Goal: Information Seeking & Learning: Check status

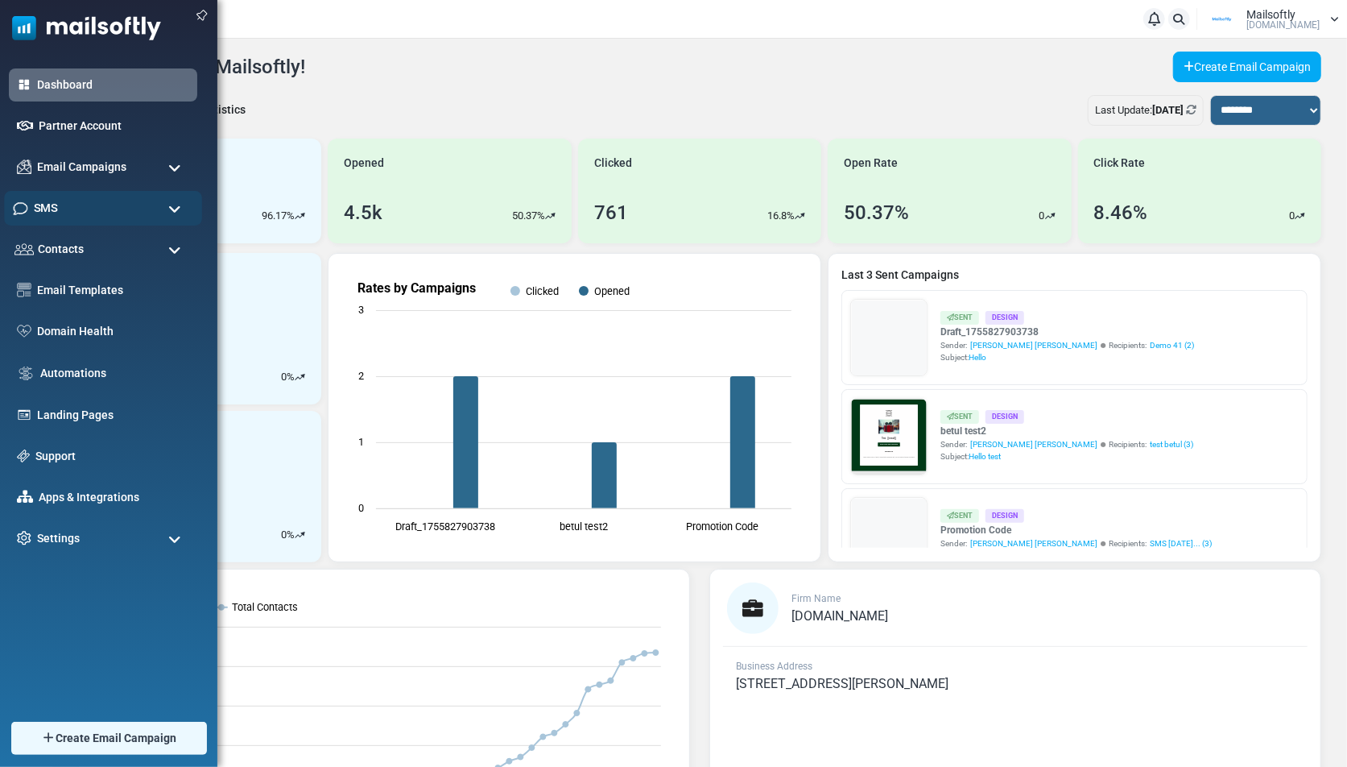
click at [81, 209] on div "SMS" at bounding box center [103, 208] width 198 height 35
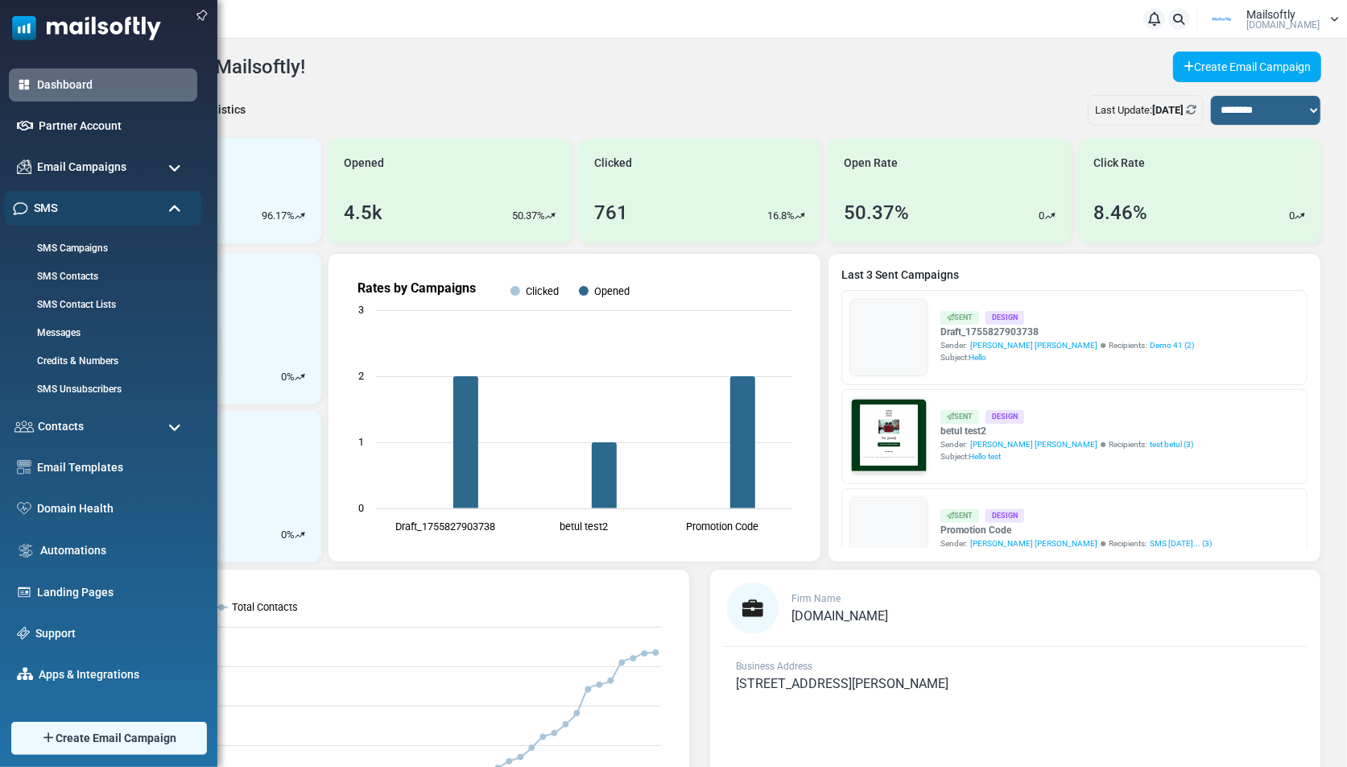
click at [81, 209] on div "SMS" at bounding box center [103, 208] width 198 height 35
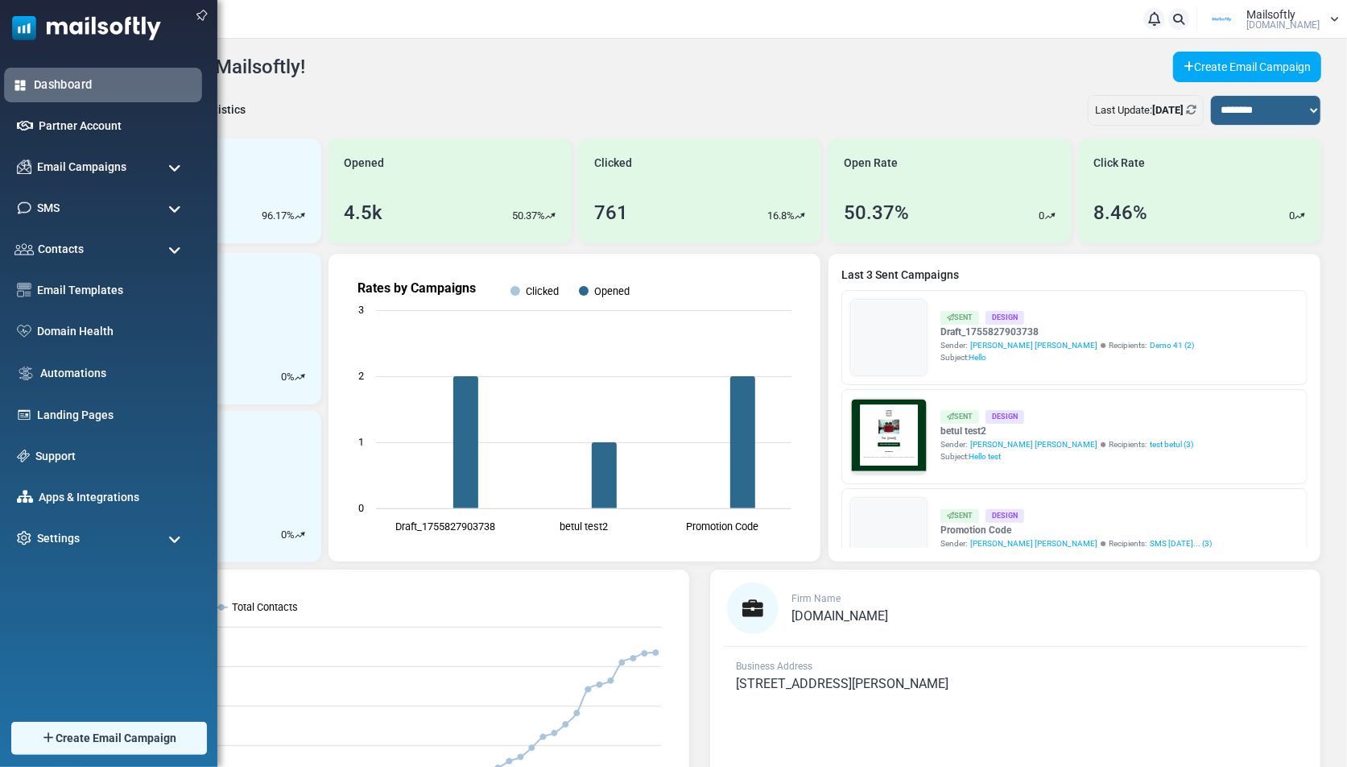
click at [46, 81] on link "Dashboard" at bounding box center [113, 85] width 159 height 18
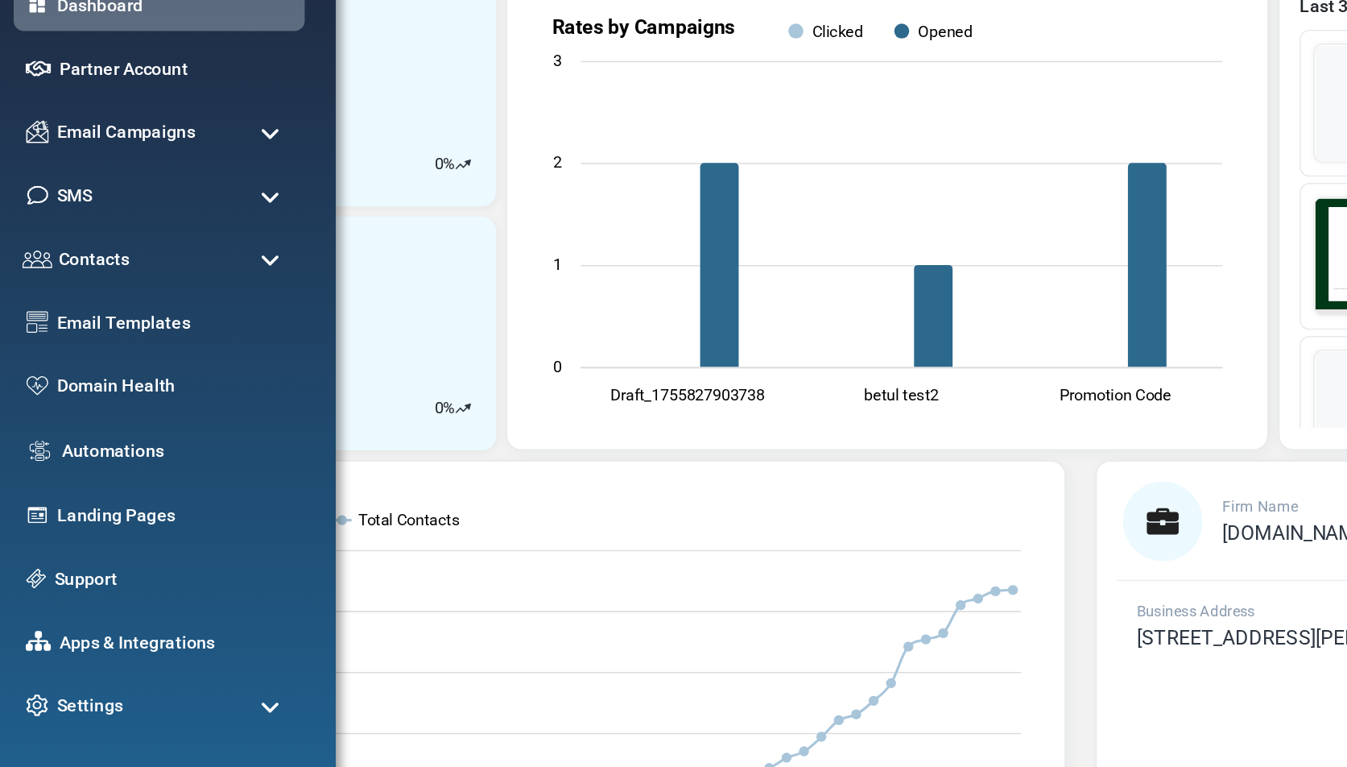
scroll to position [189, 0]
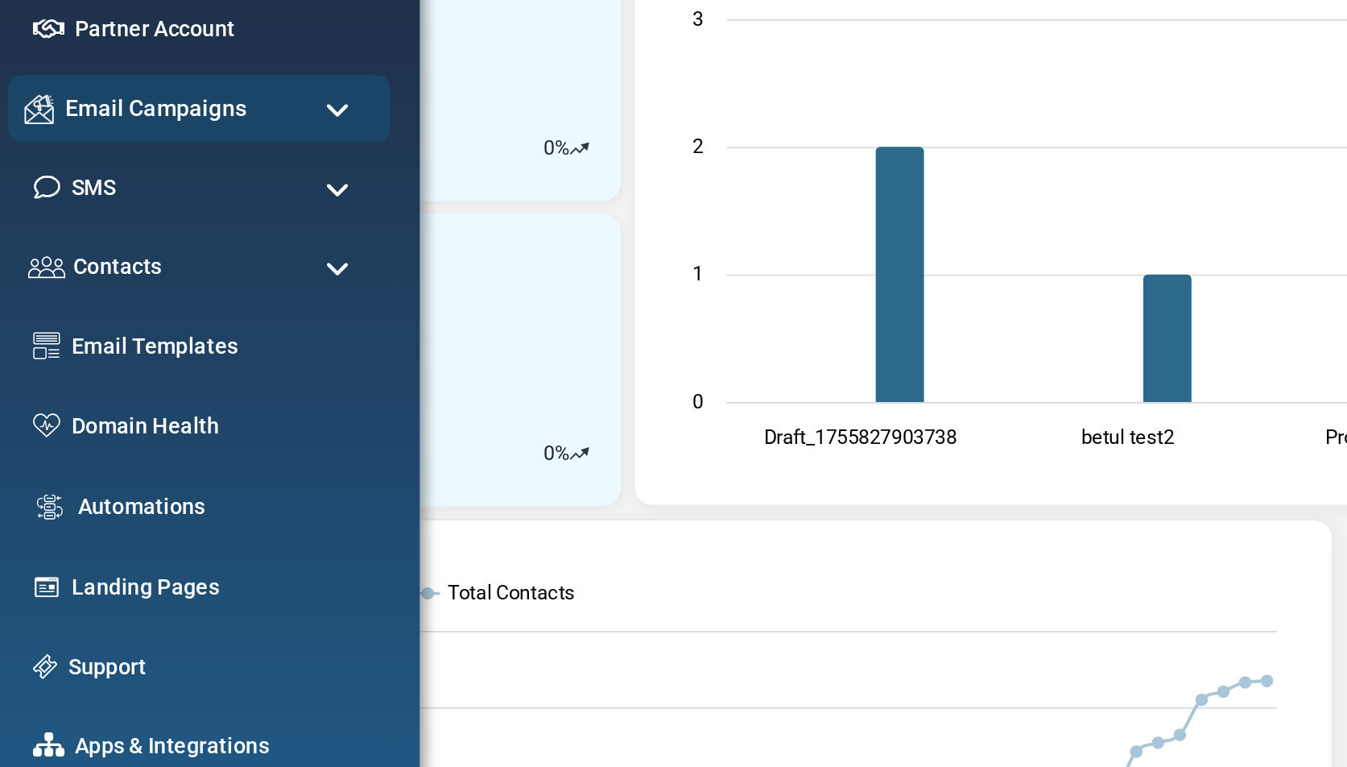
click at [51, 174] on span "Email Campaigns" at bounding box center [81, 167] width 94 height 18
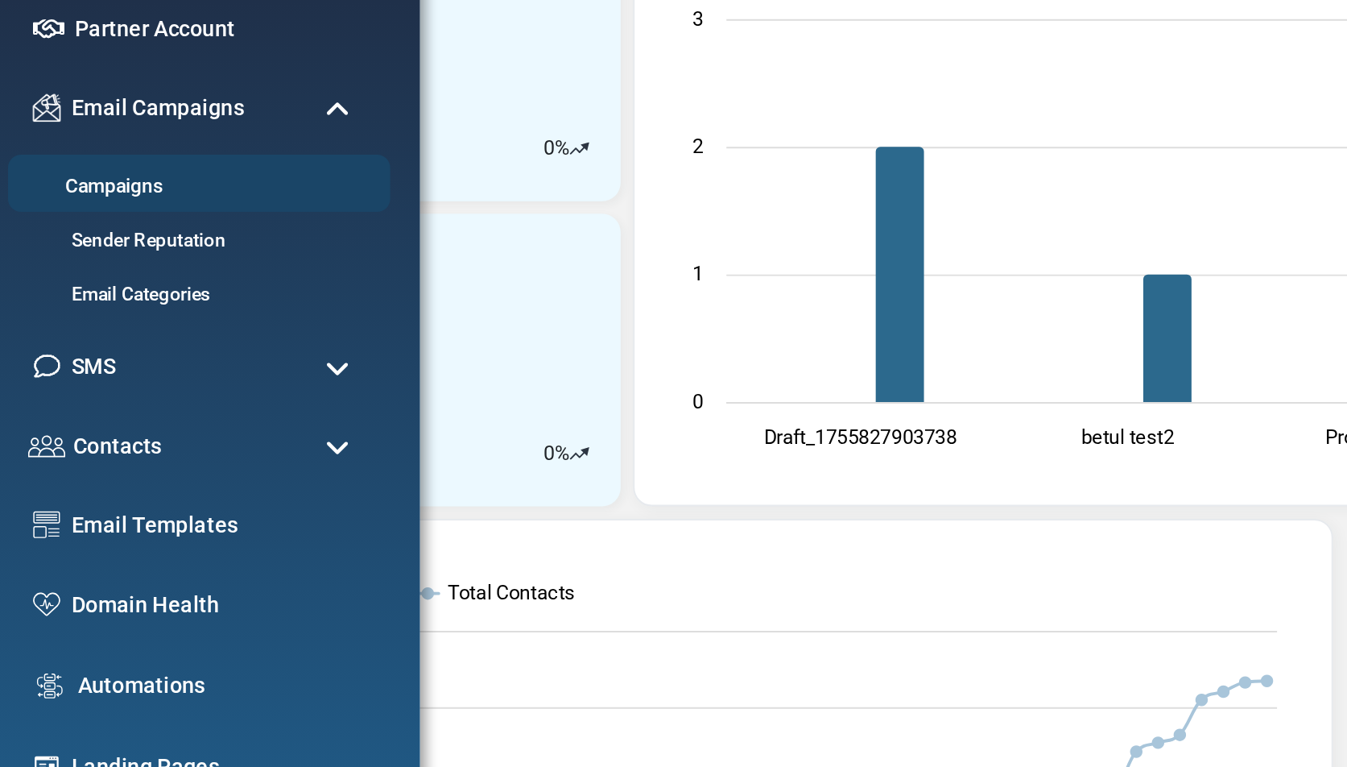
click at [56, 210] on link "Campaigns" at bounding box center [100, 207] width 193 height 15
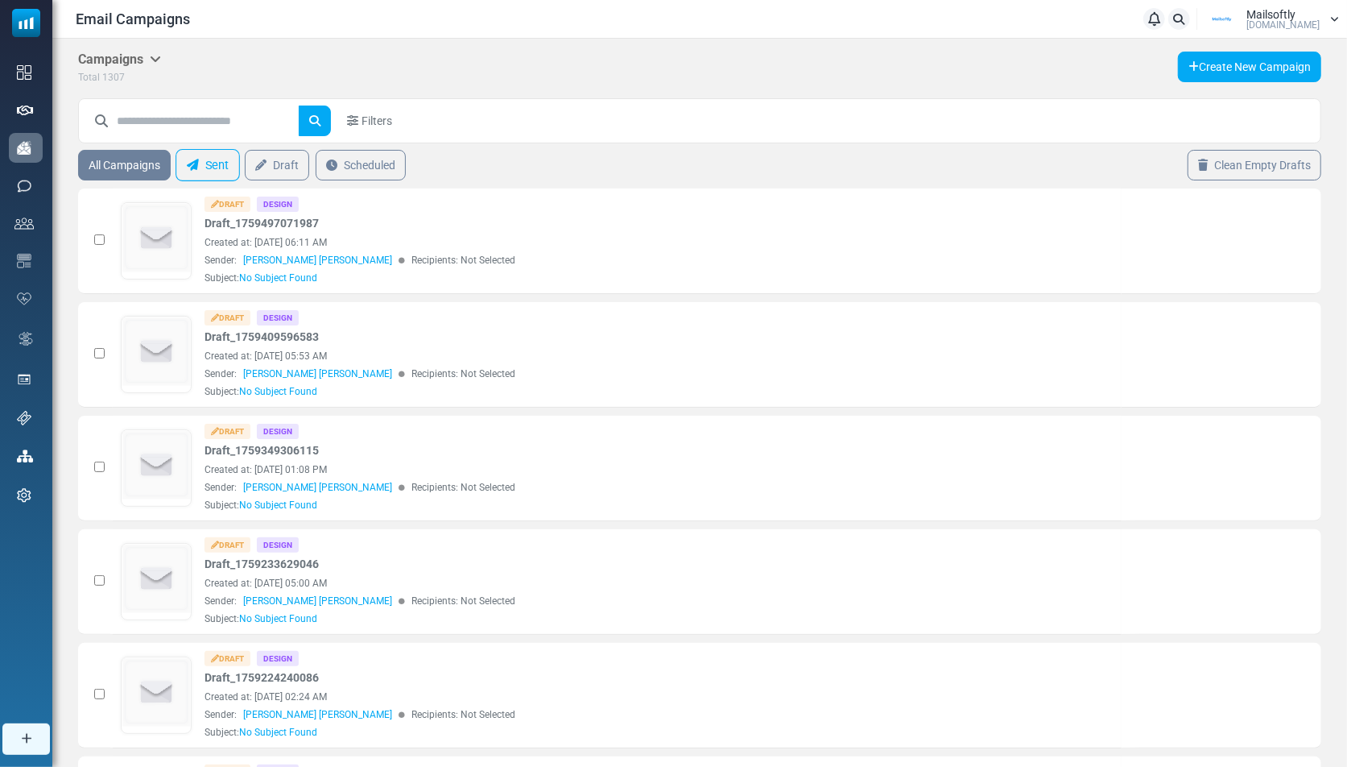
click at [202, 167] on link "Sent" at bounding box center [208, 165] width 64 height 32
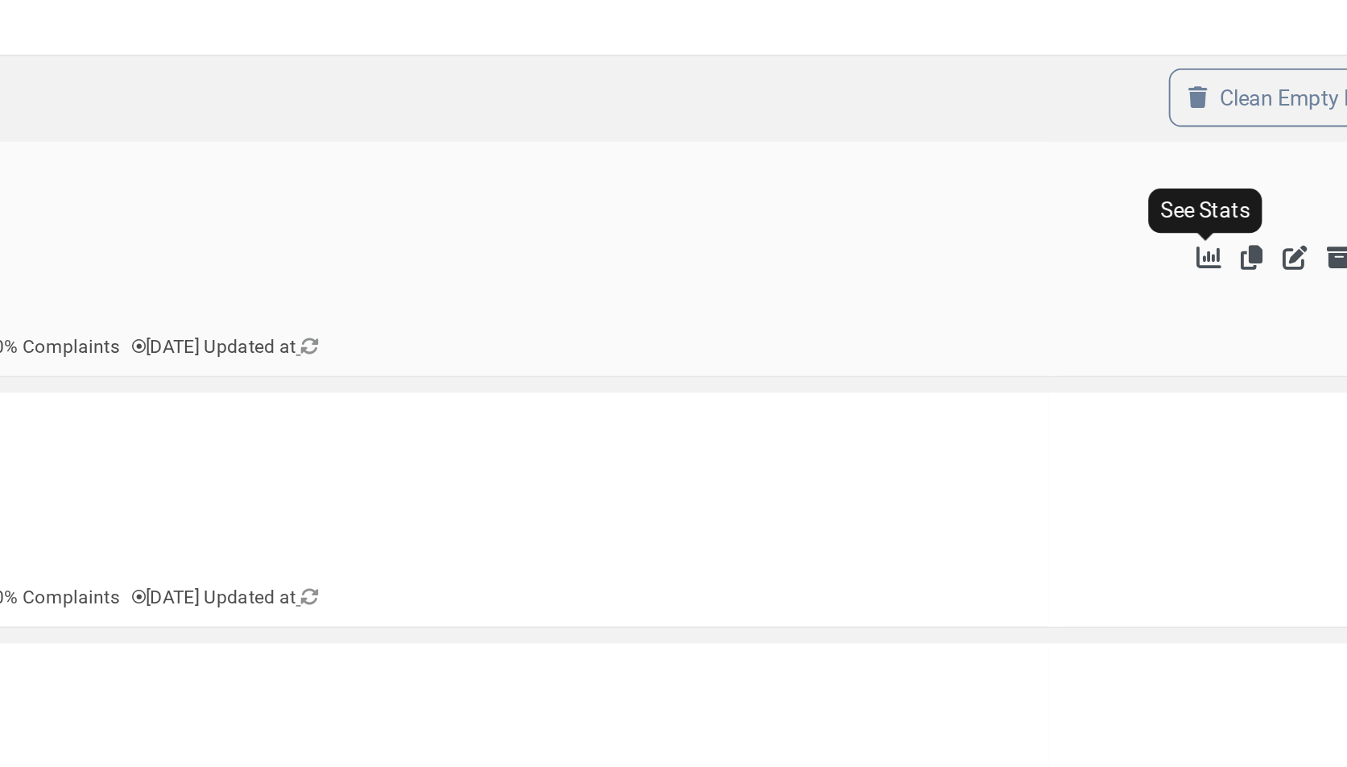
click at [1208, 246] on icon "See Stats" at bounding box center [1208, 248] width 13 height 13
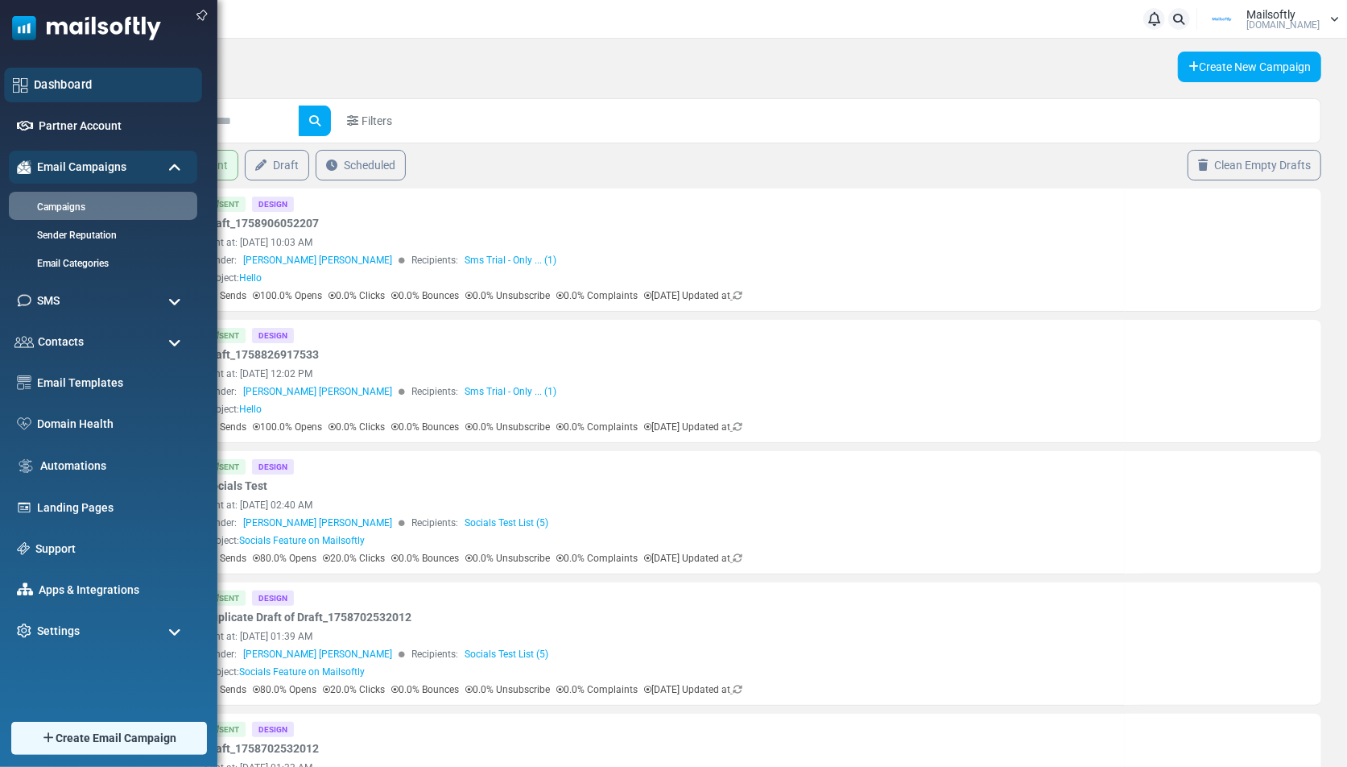
click at [62, 89] on link "Dashboard" at bounding box center [113, 85] width 159 height 18
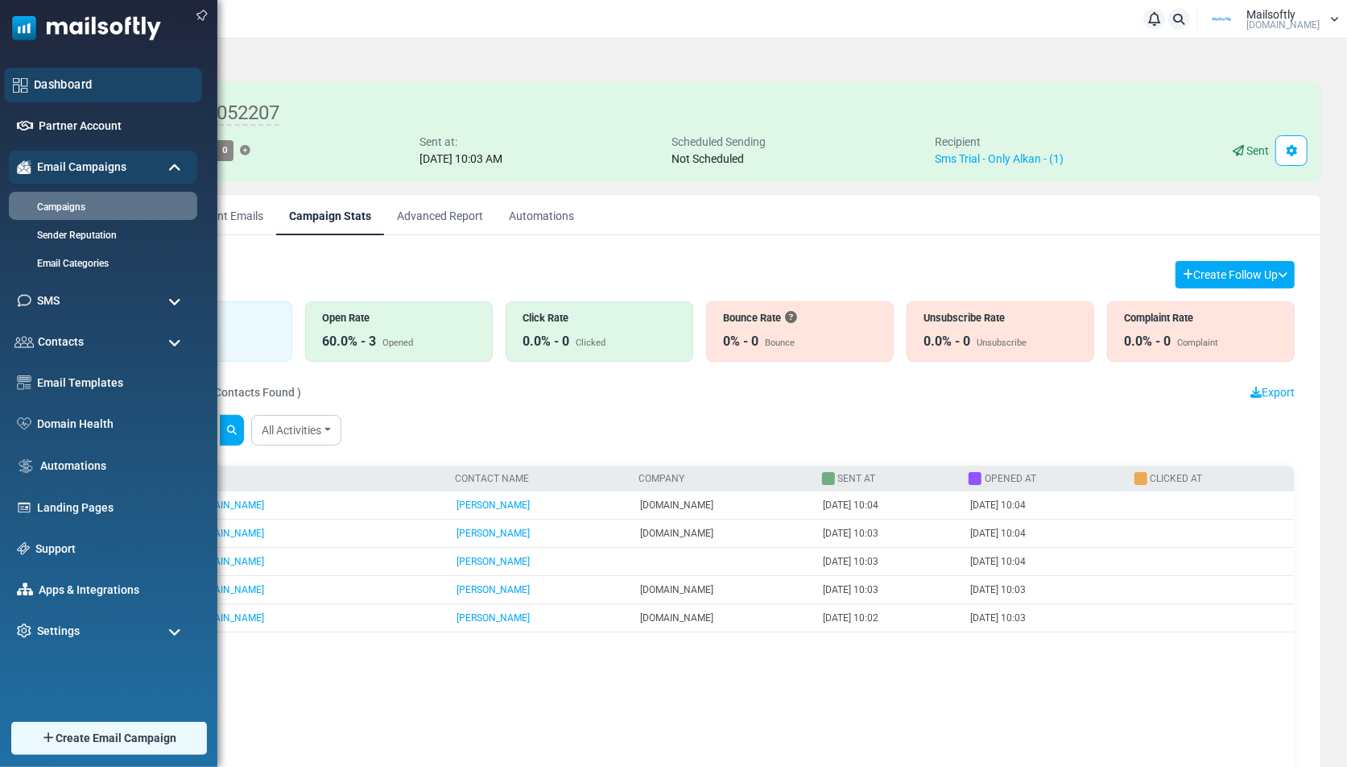
click at [97, 72] on div "Dashboard" at bounding box center [103, 85] width 198 height 35
click at [58, 96] on div "Dashboard" at bounding box center [103, 85] width 198 height 35
click at [56, 86] on link "Dashboard" at bounding box center [113, 85] width 159 height 18
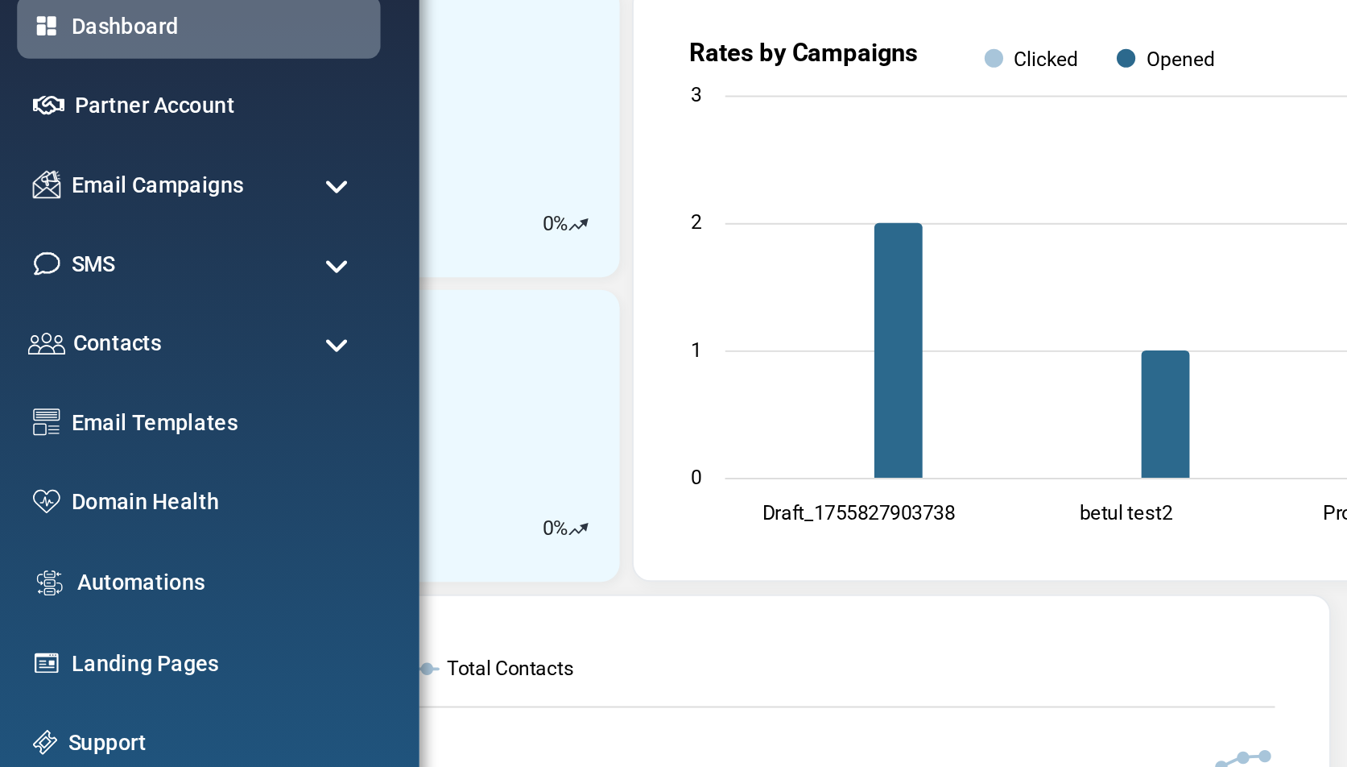
scroll to position [189, 0]
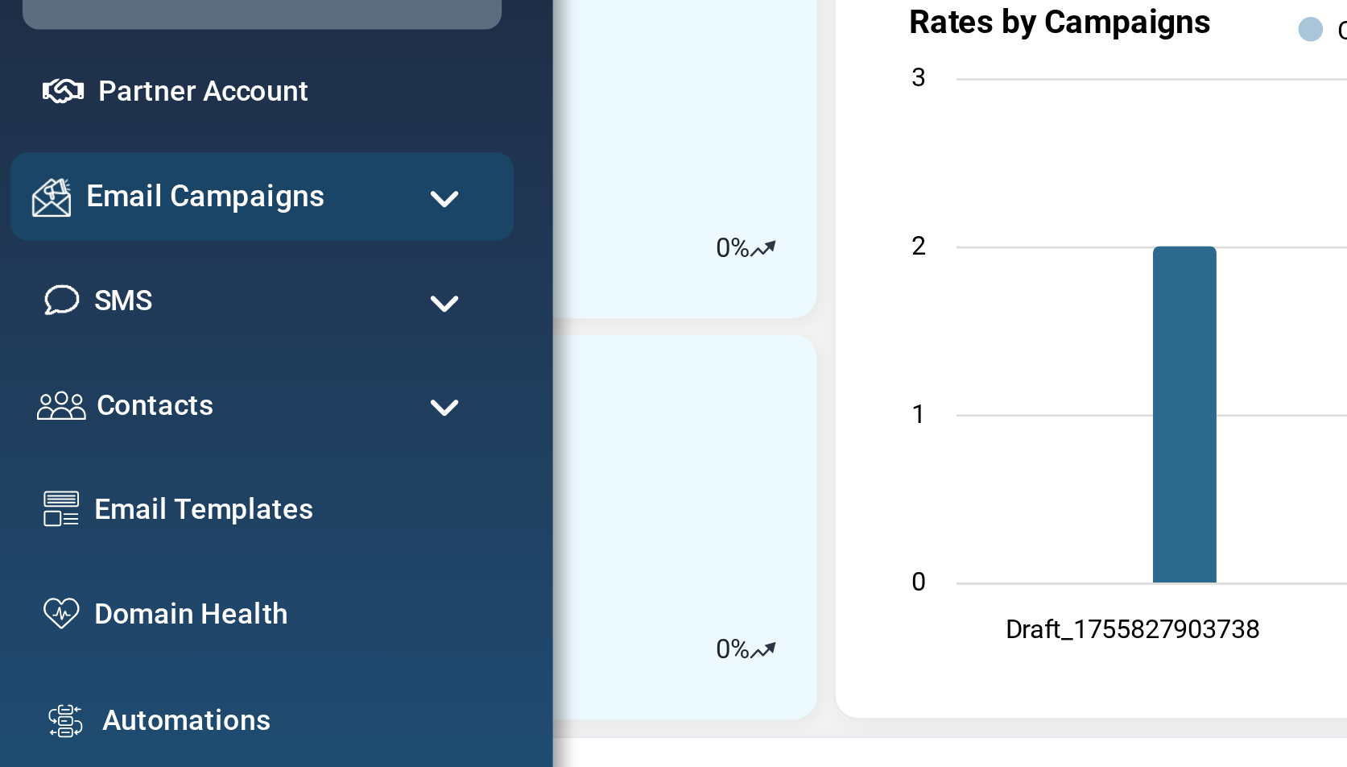
click at [43, 167] on span "Email Campaigns" at bounding box center [81, 167] width 94 height 18
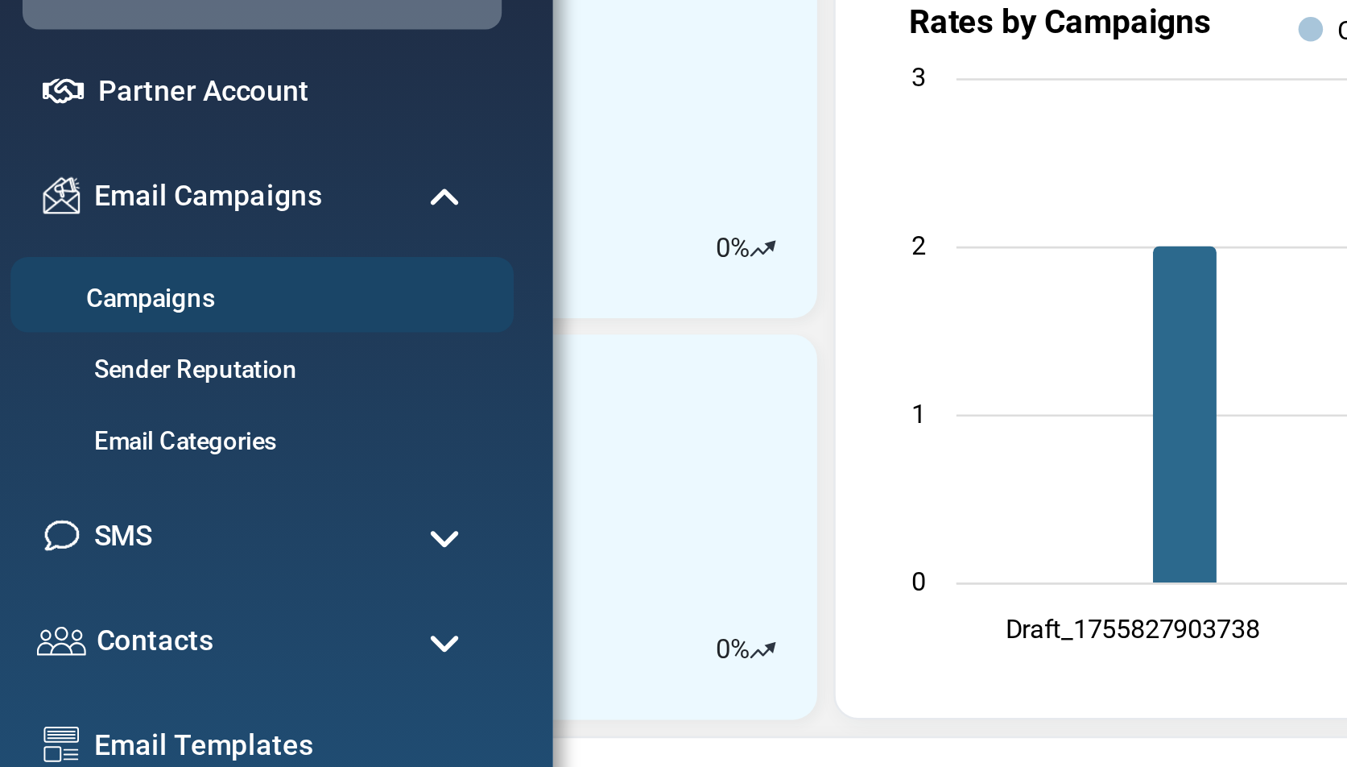
click at [54, 203] on link "Campaigns" at bounding box center [100, 207] width 193 height 15
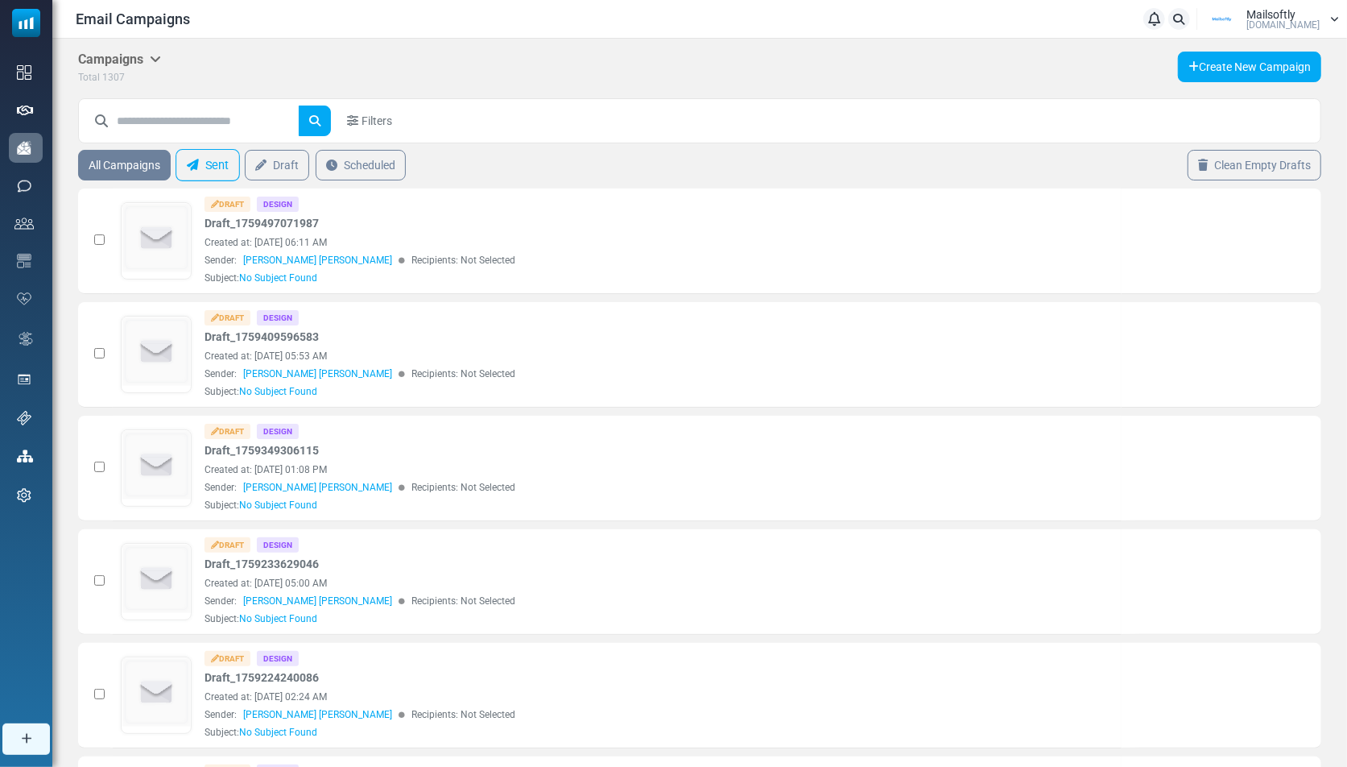
click at [197, 164] on icon at bounding box center [193, 165] width 12 height 12
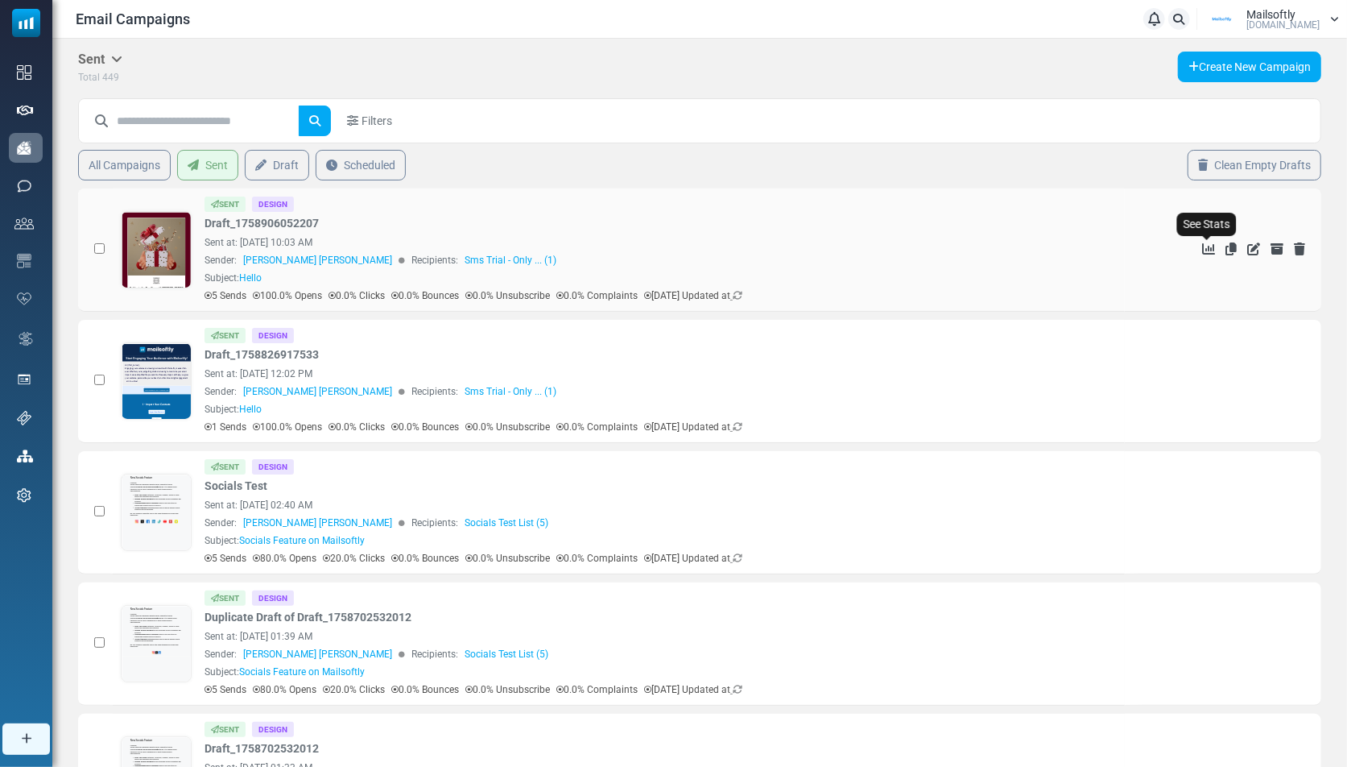
click at [1205, 246] on icon "See Stats" at bounding box center [1208, 248] width 13 height 13
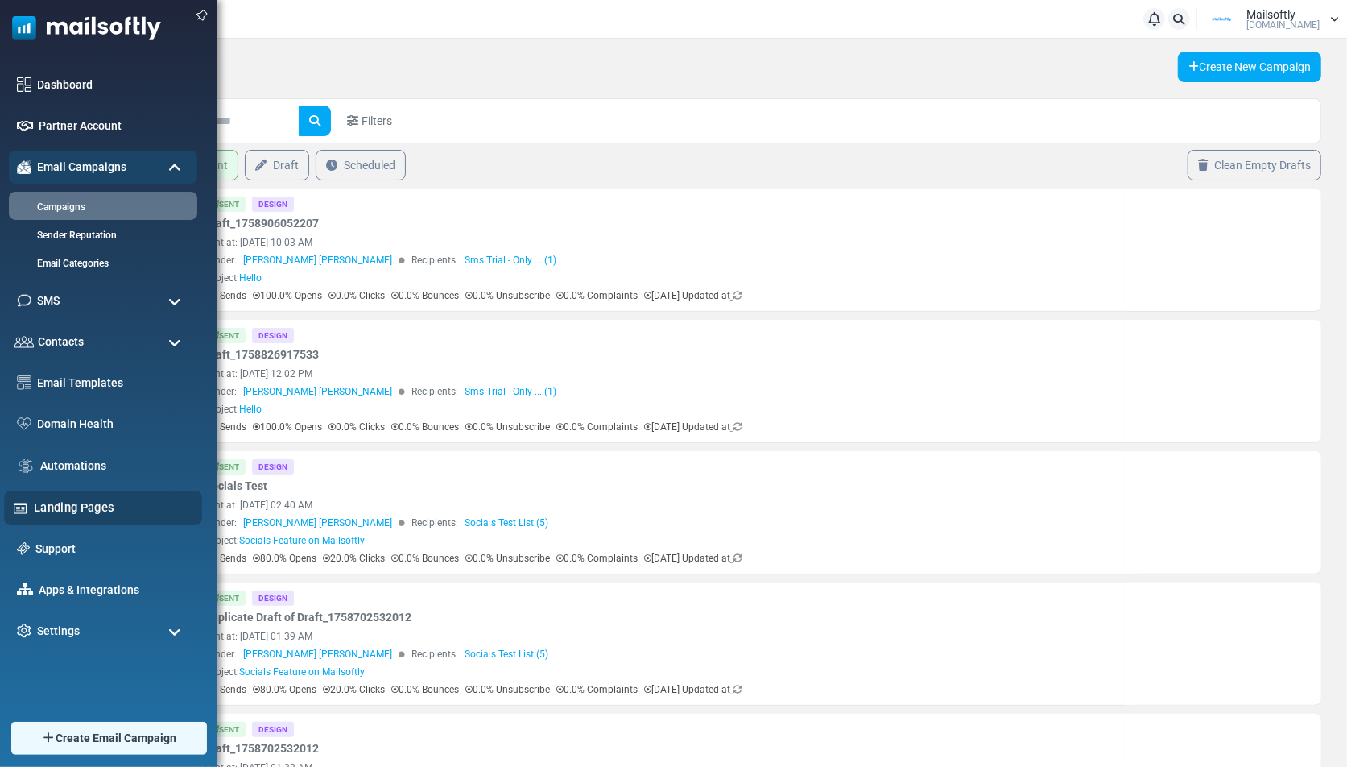
click at [53, 506] on link "Landing Pages" at bounding box center [113, 507] width 159 height 18
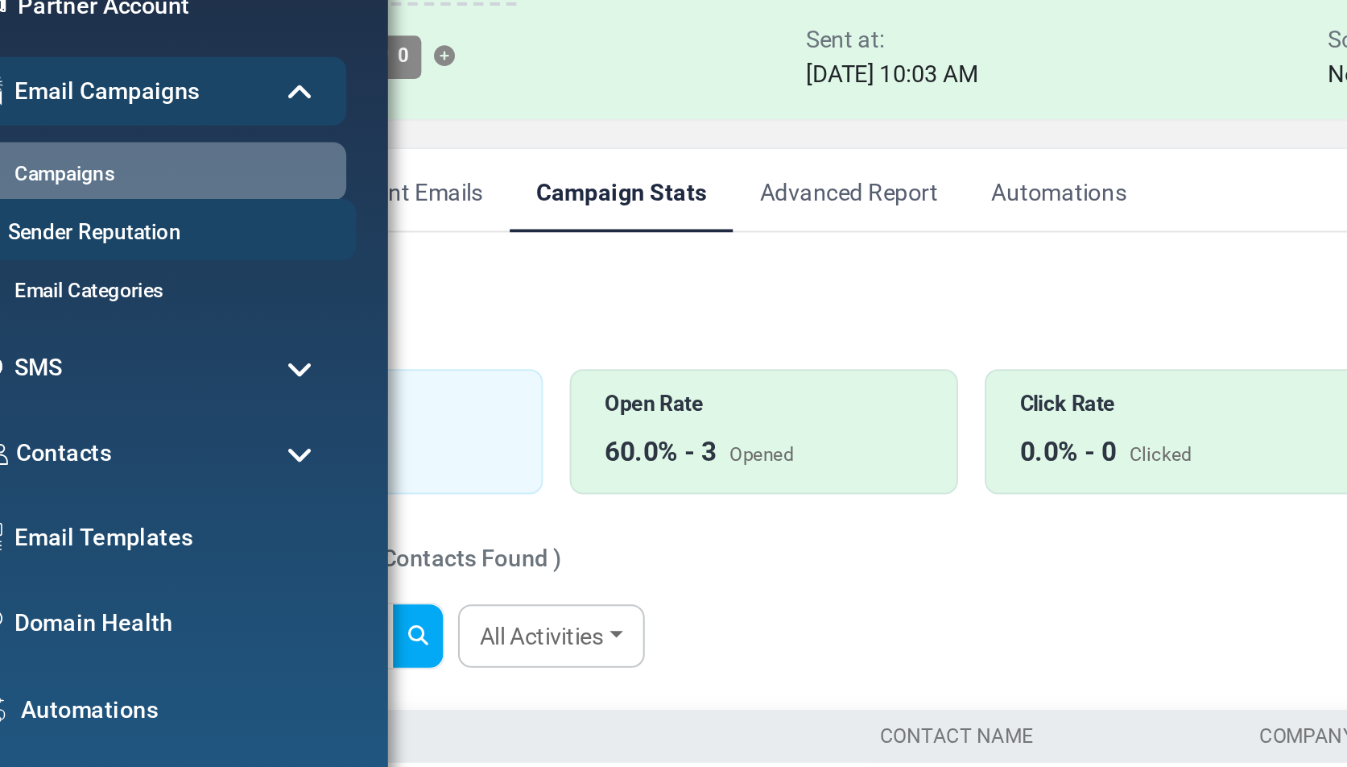
click at [58, 238] on link "Sender Reputation" at bounding box center [100, 235] width 193 height 15
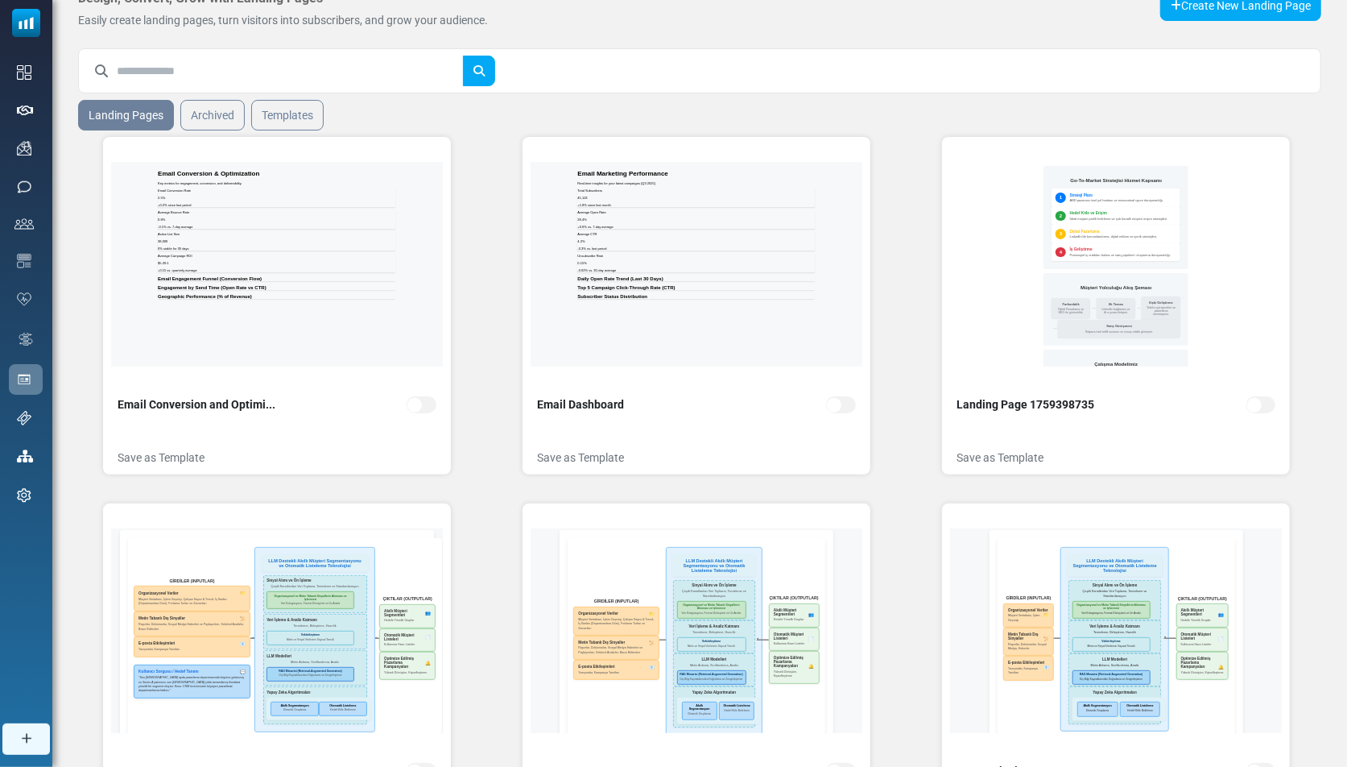
scroll to position [71, 0]
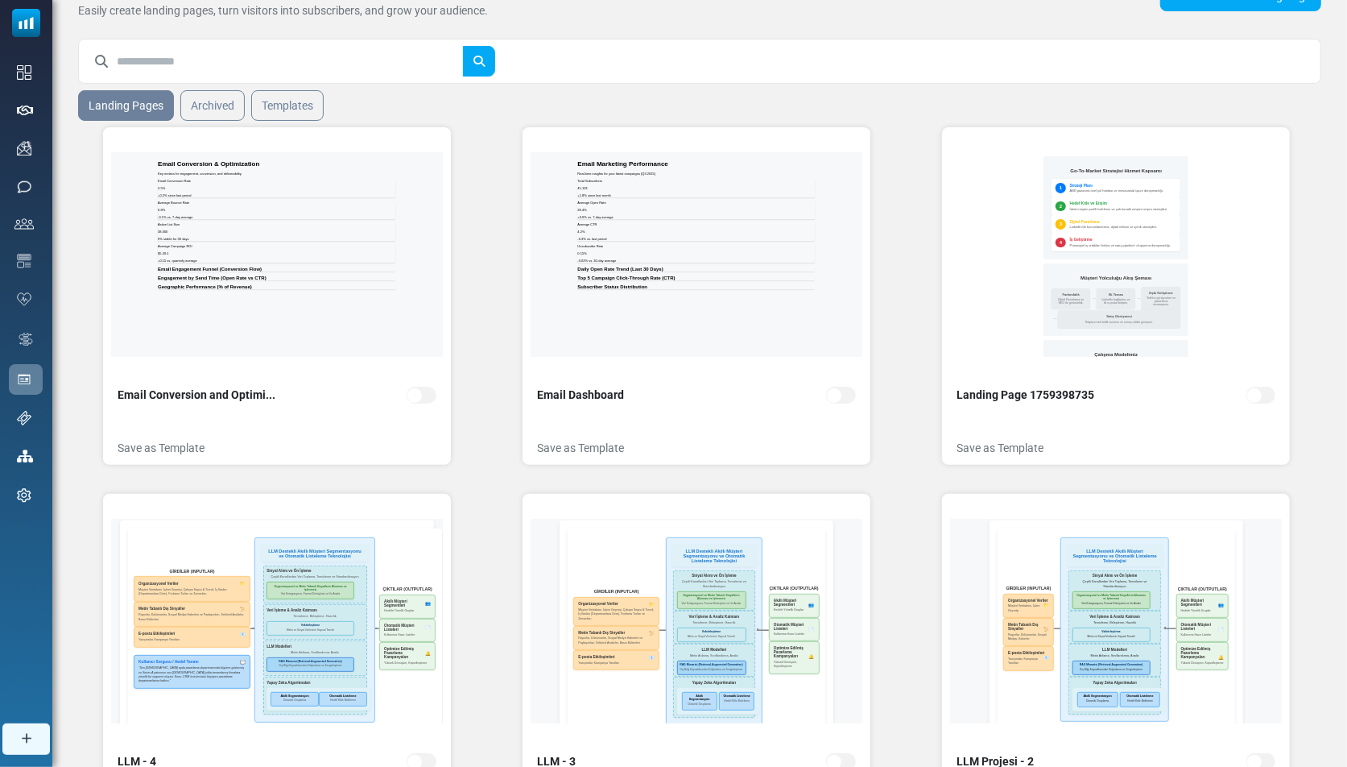
click at [237, 35] on div "Design, Convert, Grow with Landing Pages Easily create landing pages, turn visi…" at bounding box center [699, 431] width 1295 height 926
click at [237, 60] on input "text" at bounding box center [290, 61] width 347 height 31
type input "*****"
click at [474, 63] on icon "submit" at bounding box center [479, 61] width 12 height 12
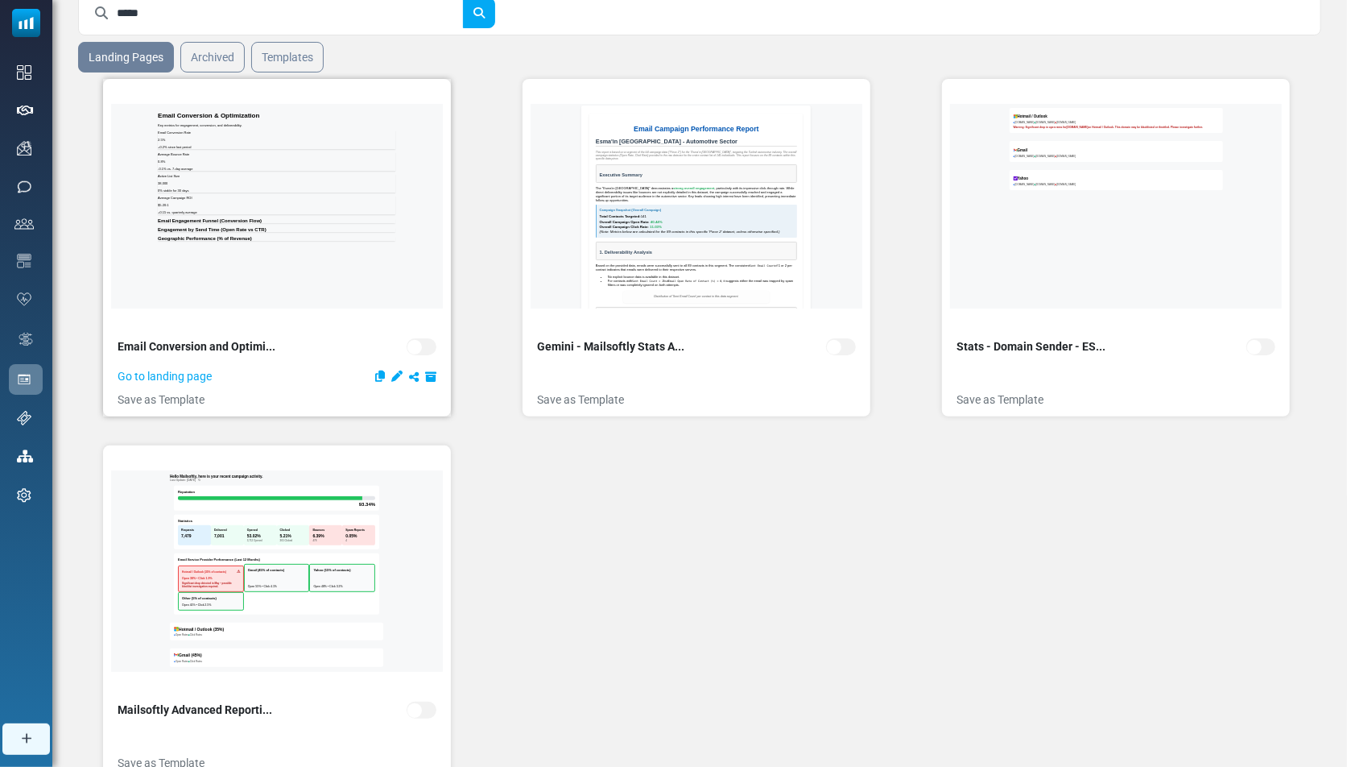
scroll to position [122, 0]
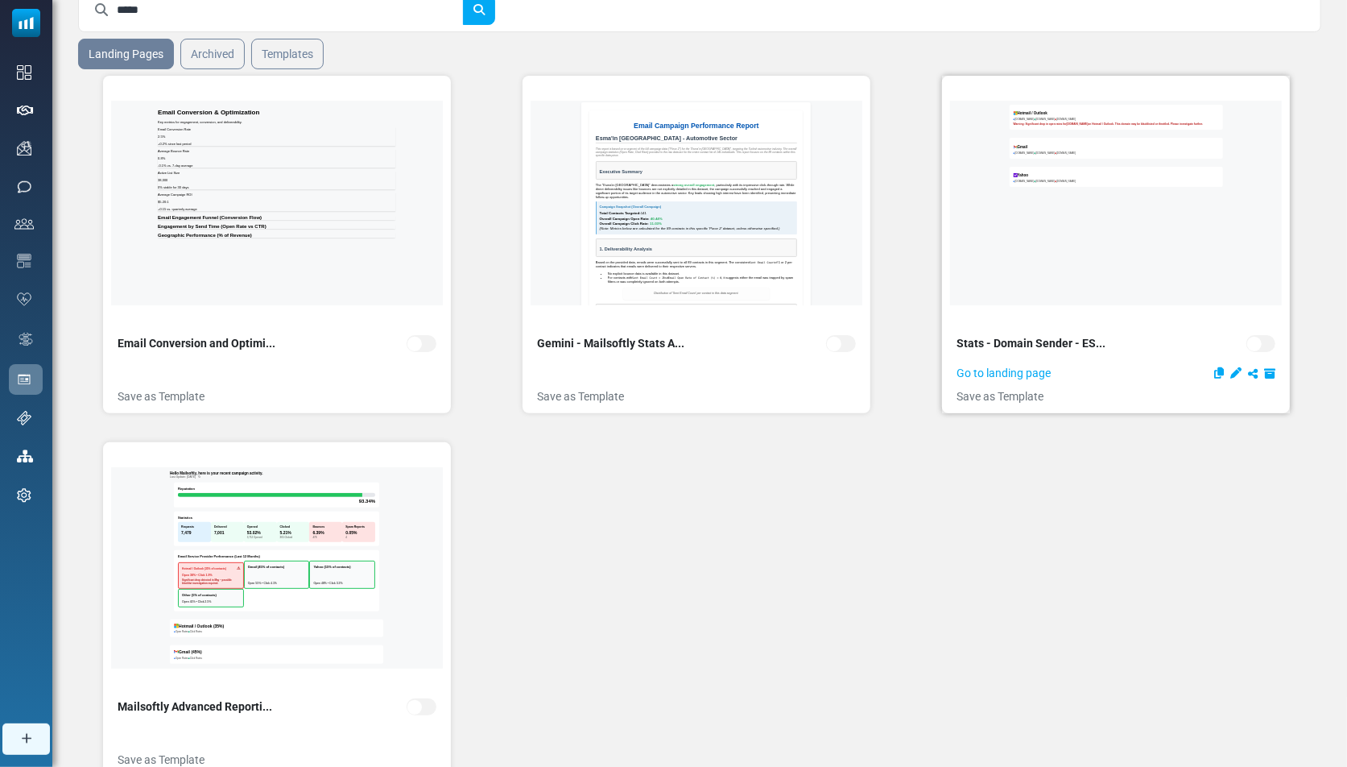
click at [1250, 370] on icon at bounding box center [1253, 373] width 10 height 11
click at [411, 734] on icon at bounding box center [414, 736] width 10 height 11
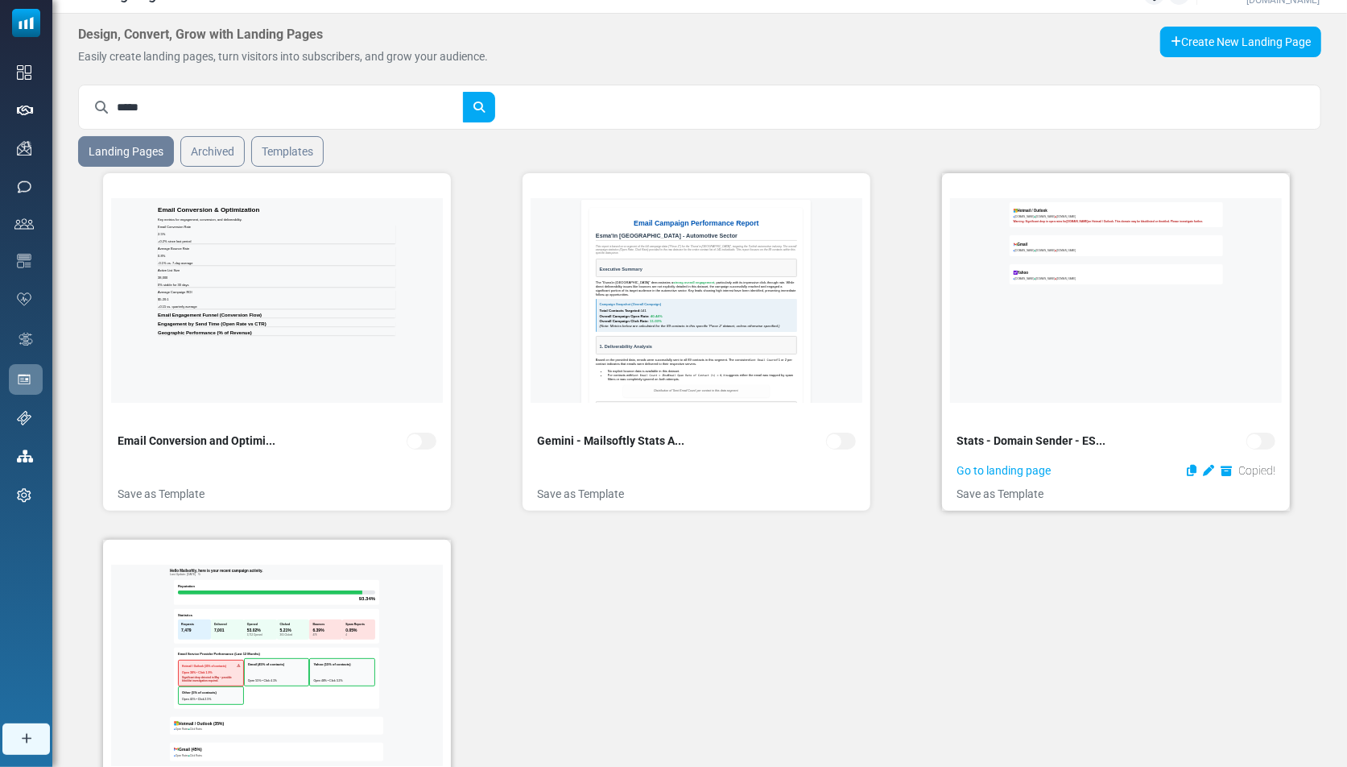
scroll to position [0, 0]
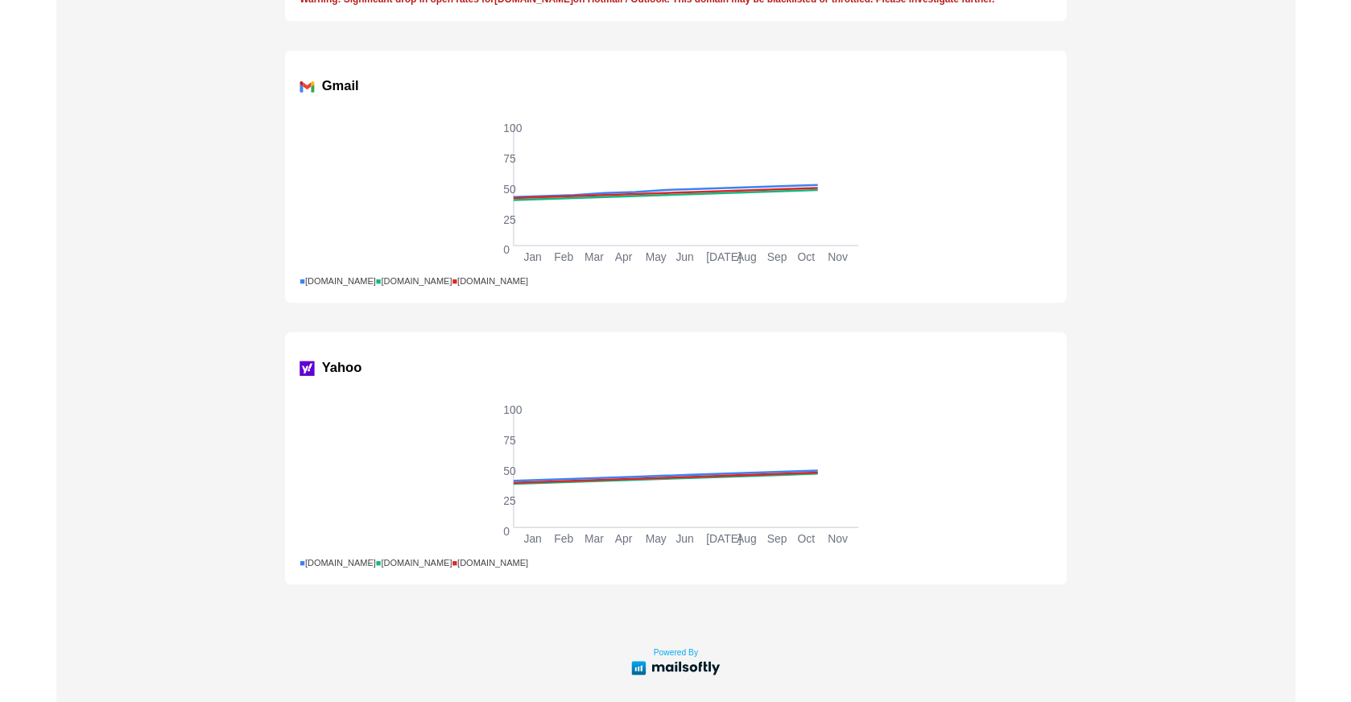
scroll to position [303, 0]
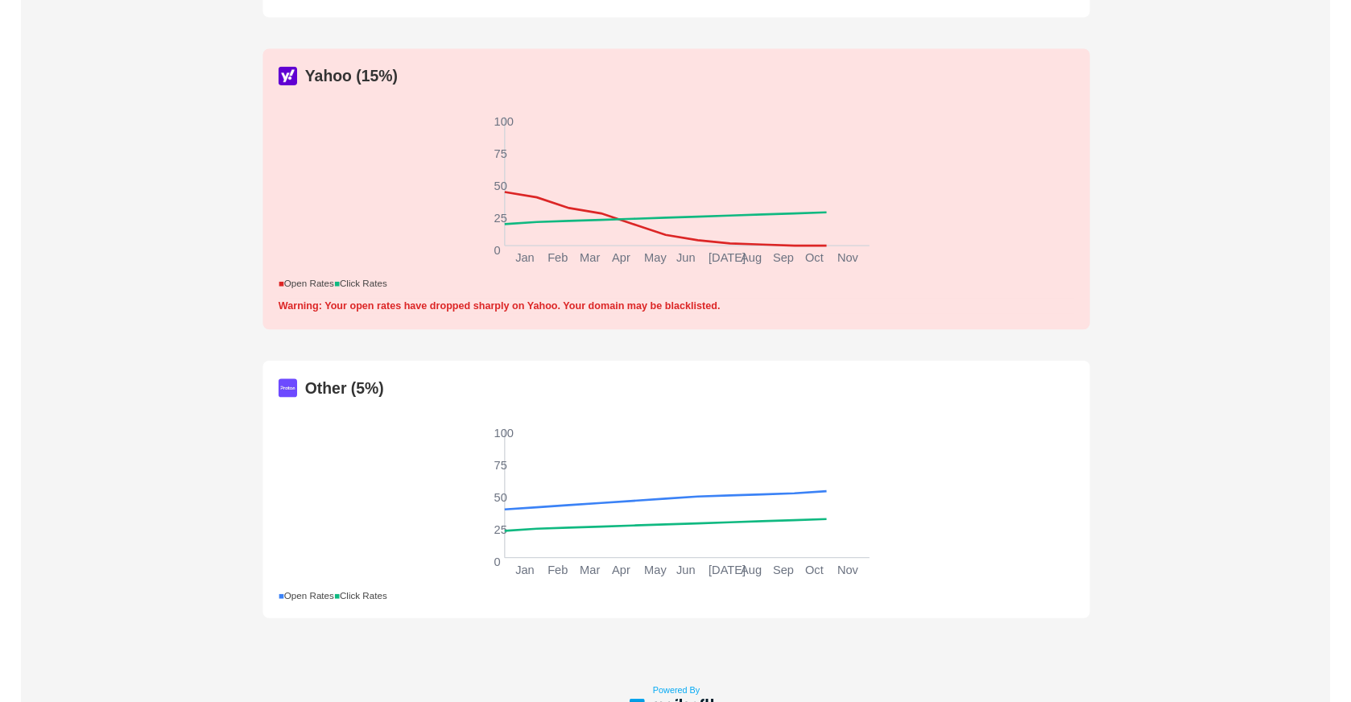
scroll to position [1580, 0]
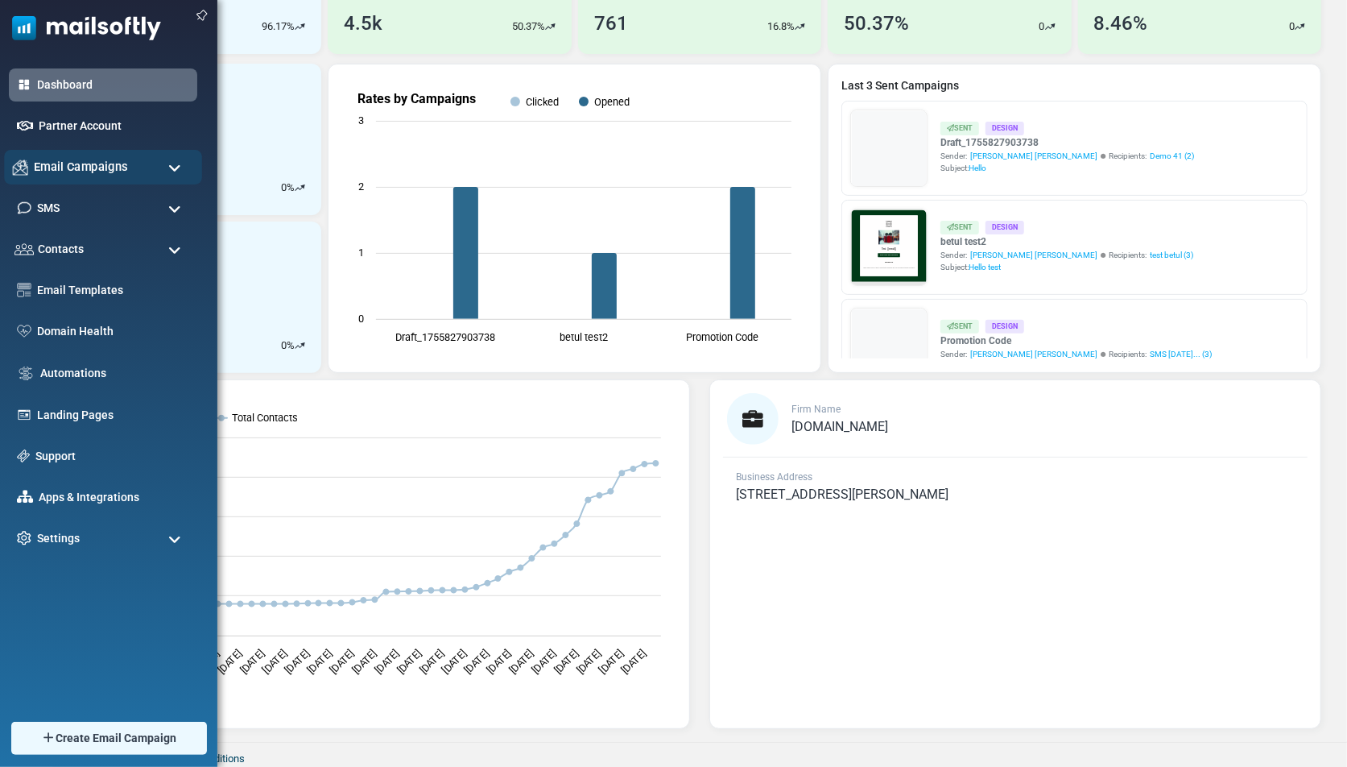
scroll to position [189, 0]
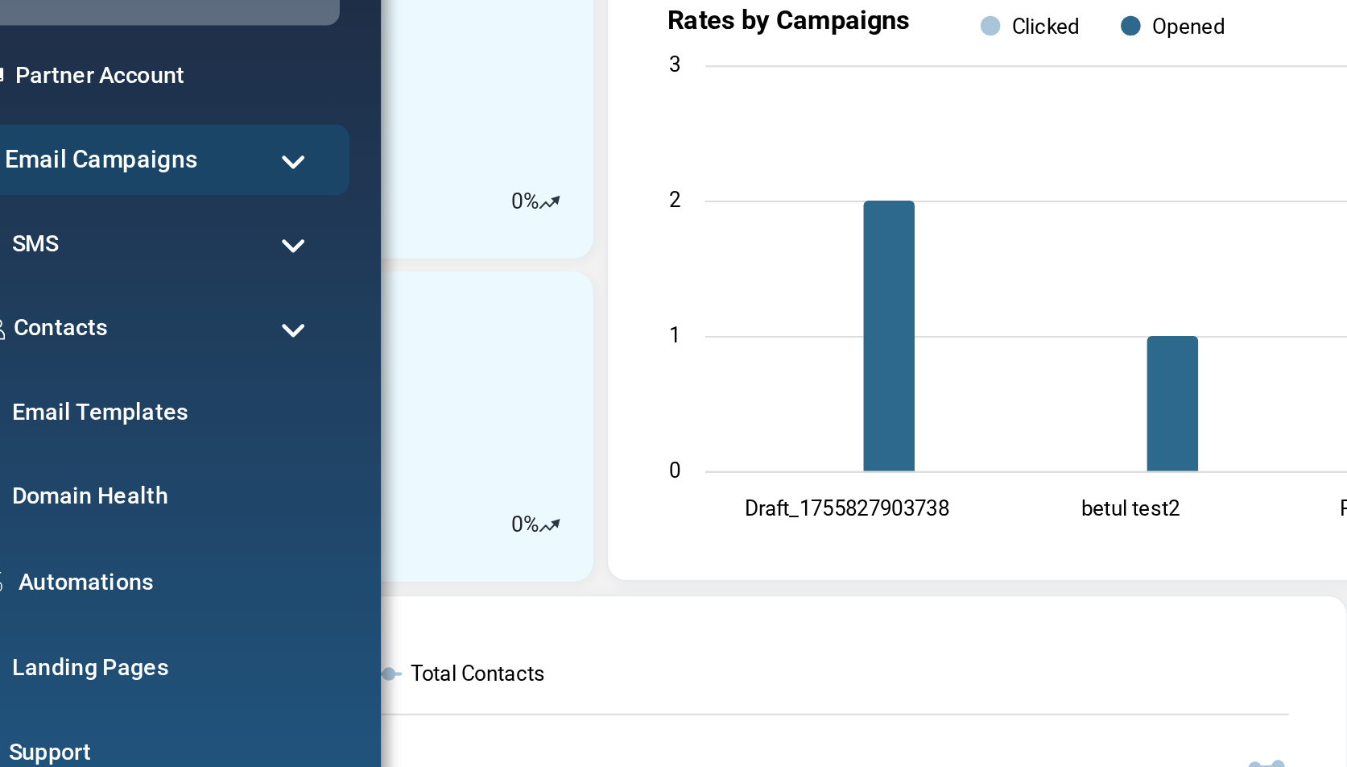
click at [61, 174] on span "Email Campaigns" at bounding box center [81, 167] width 94 height 18
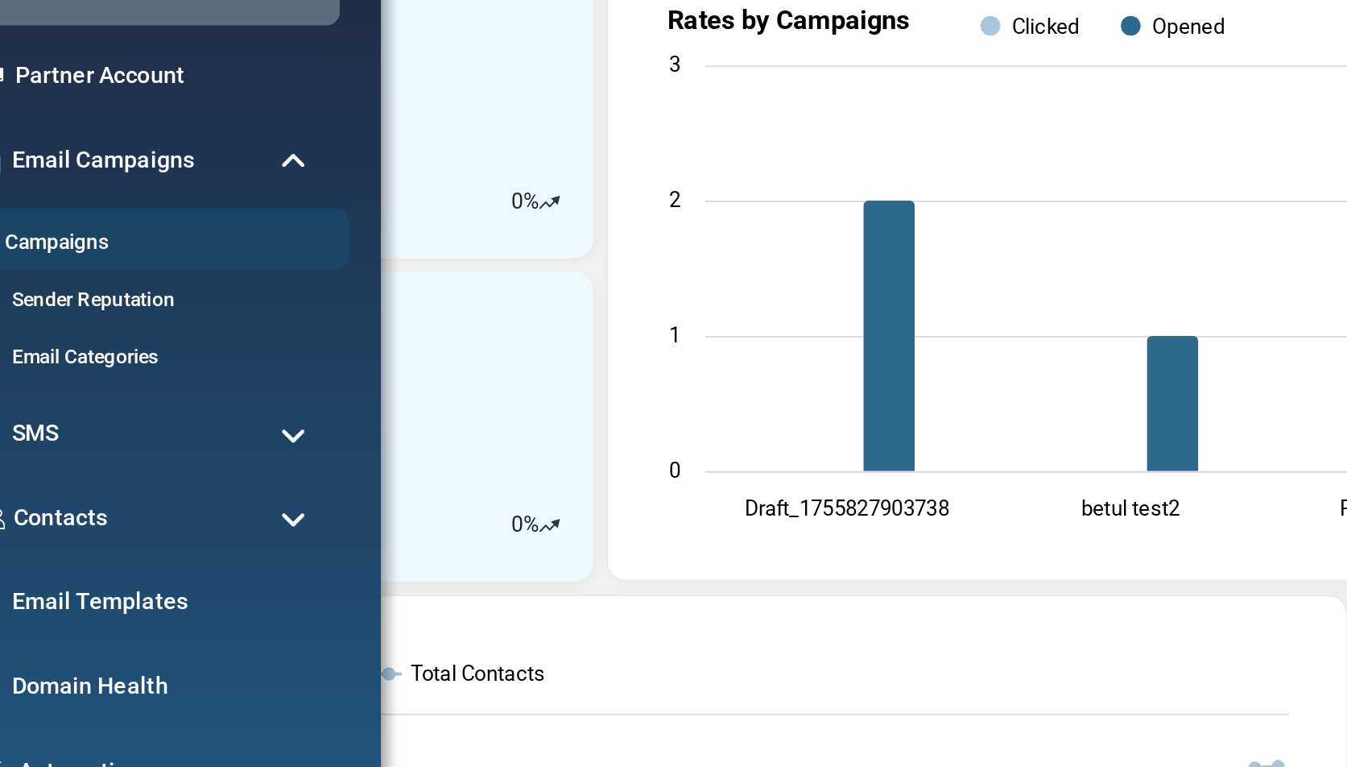
click at [67, 203] on link "Campaigns" at bounding box center [100, 207] width 193 height 15
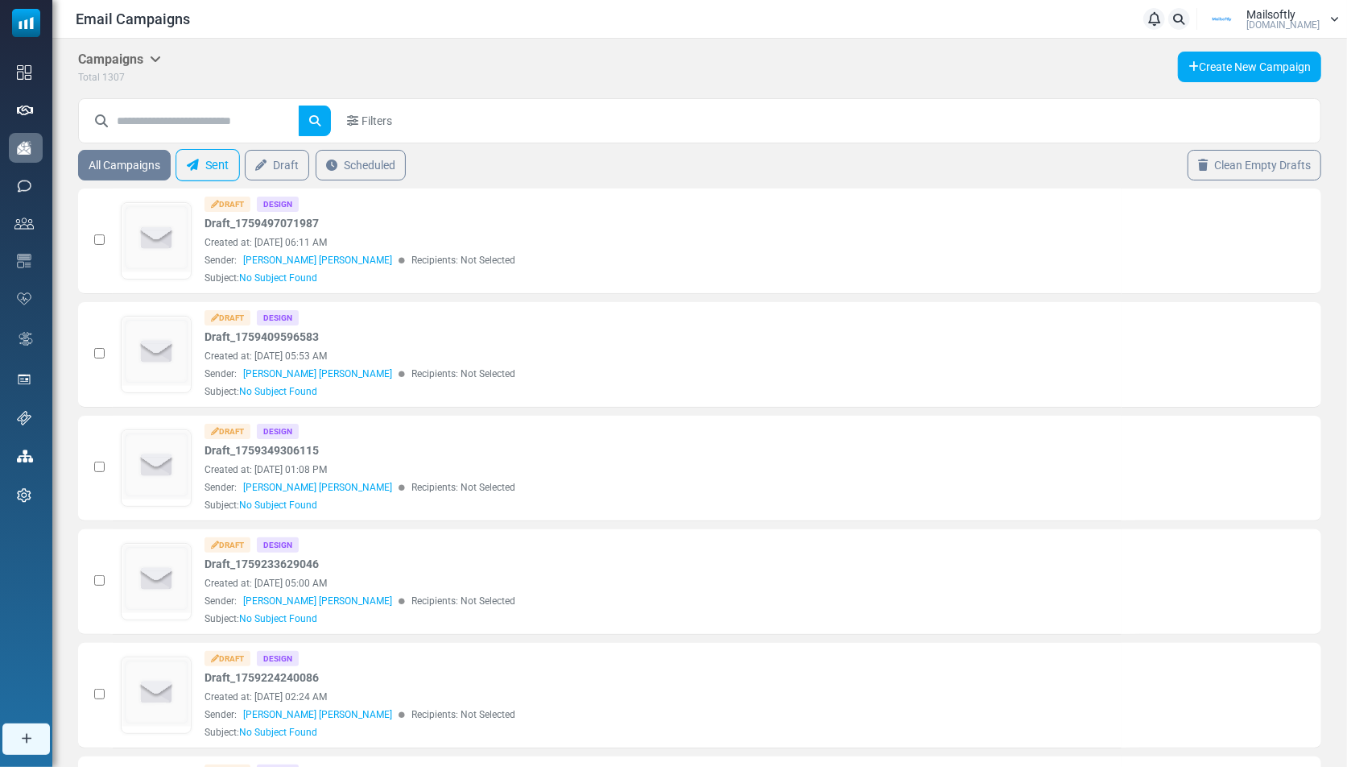
click at [203, 166] on link "Sent" at bounding box center [208, 165] width 64 height 32
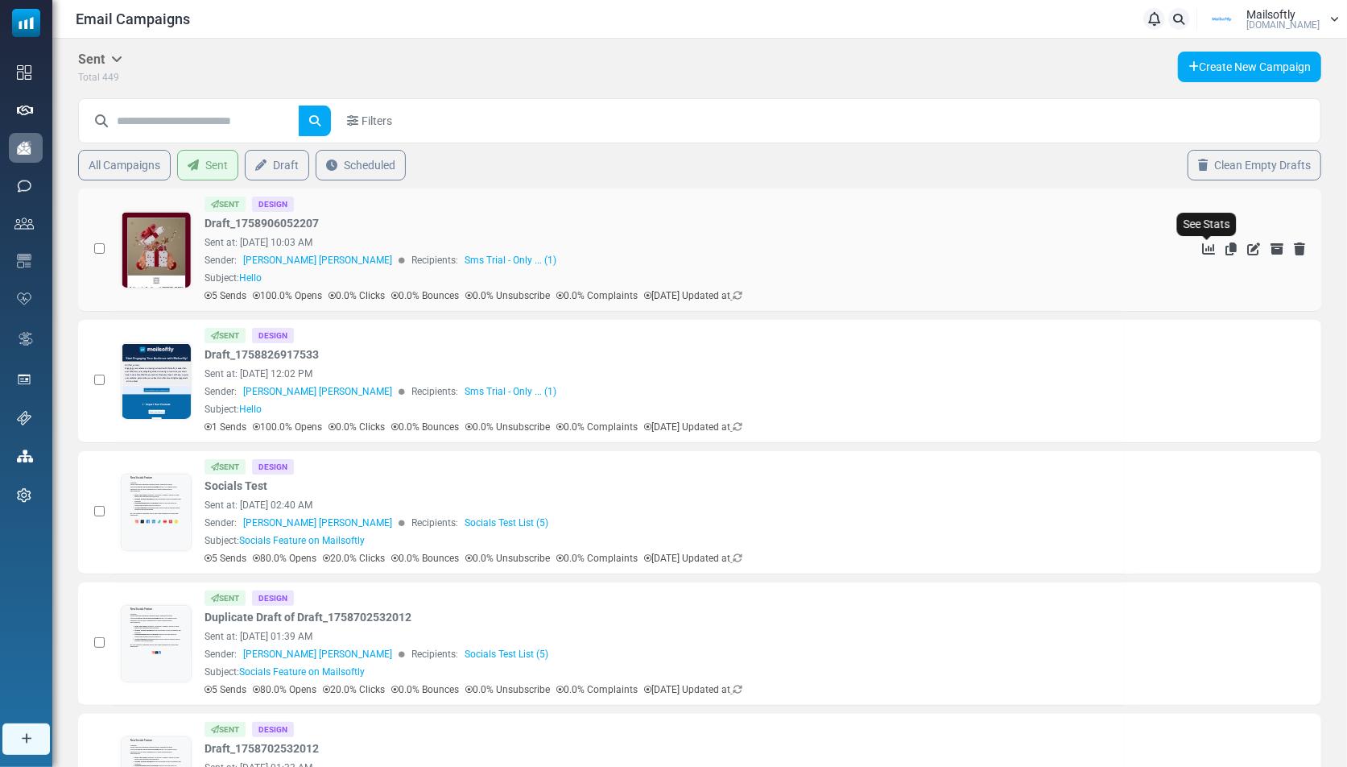
click at [1205, 246] on icon "See Stats" at bounding box center [1208, 248] width 13 height 13
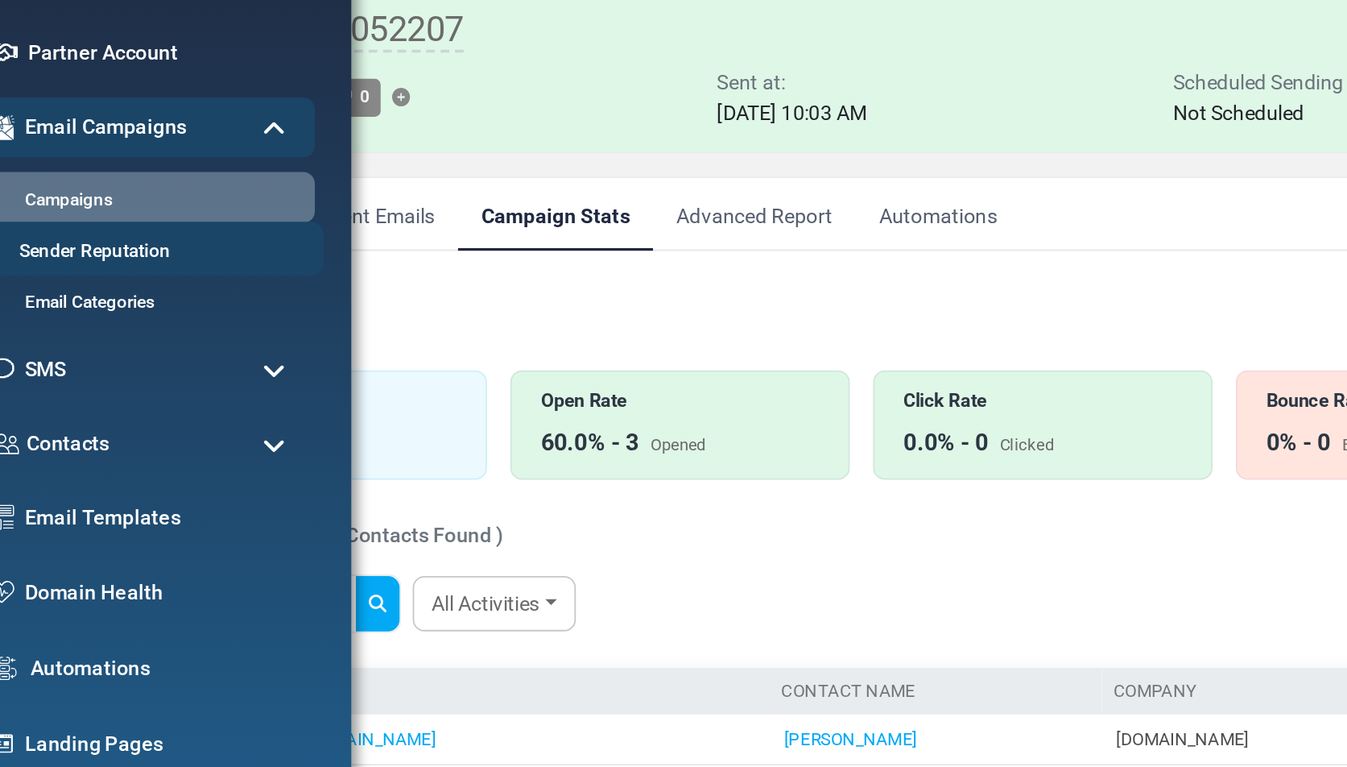
click at [56, 237] on link "Sender Reputation" at bounding box center [100, 235] width 193 height 15
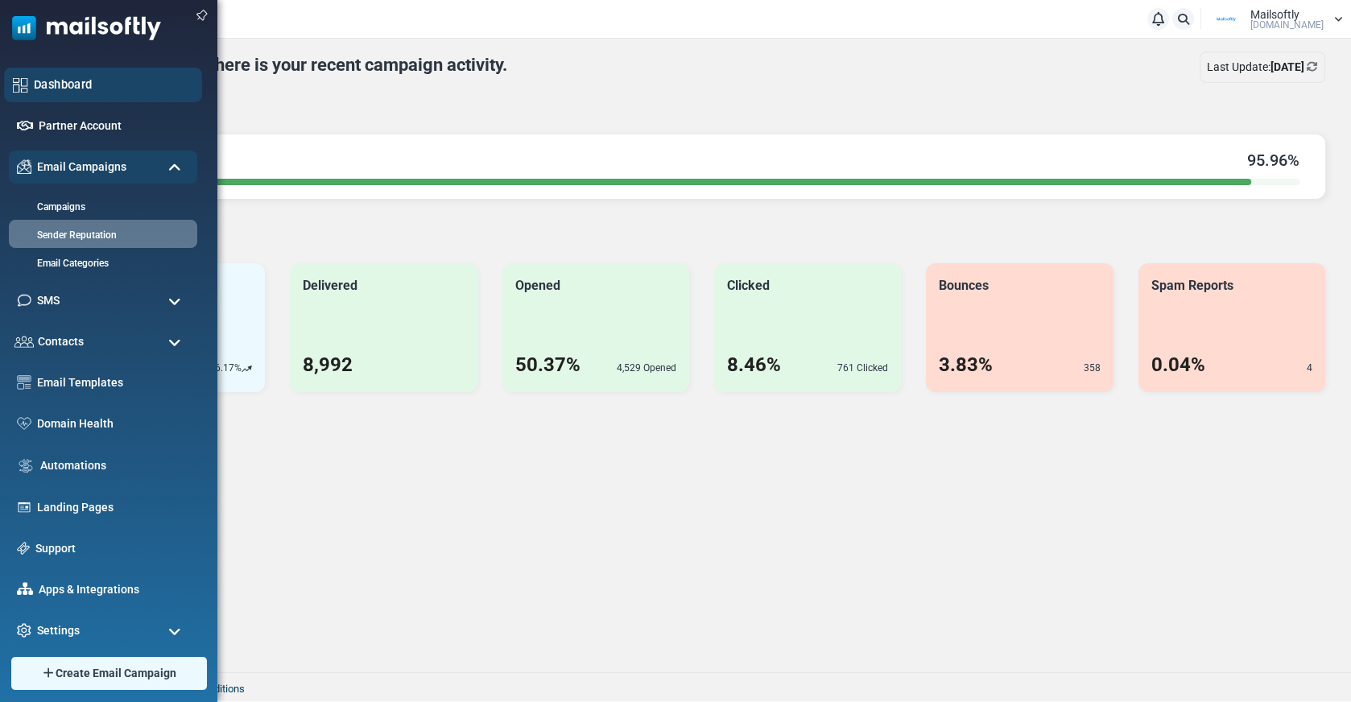
click at [92, 76] on link "Dashboard" at bounding box center [113, 85] width 159 height 18
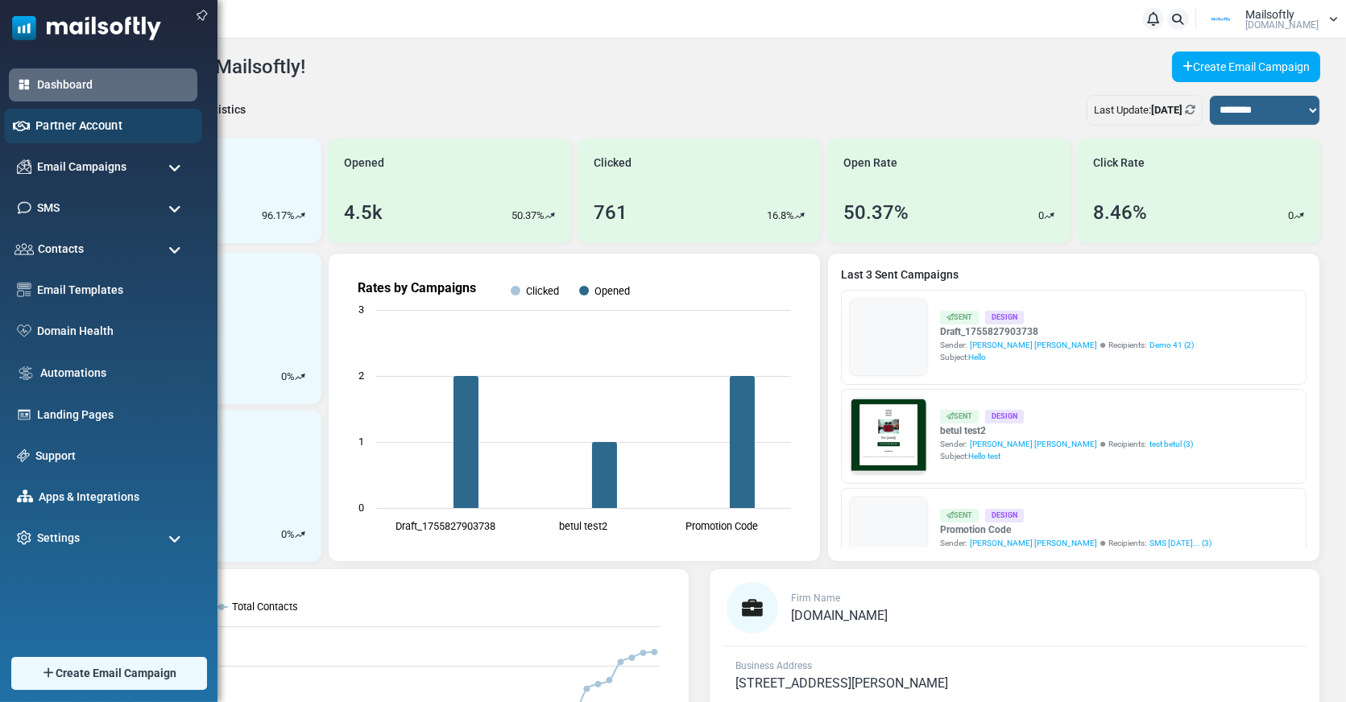
click at [68, 134] on link "Partner Account" at bounding box center [114, 126] width 158 height 18
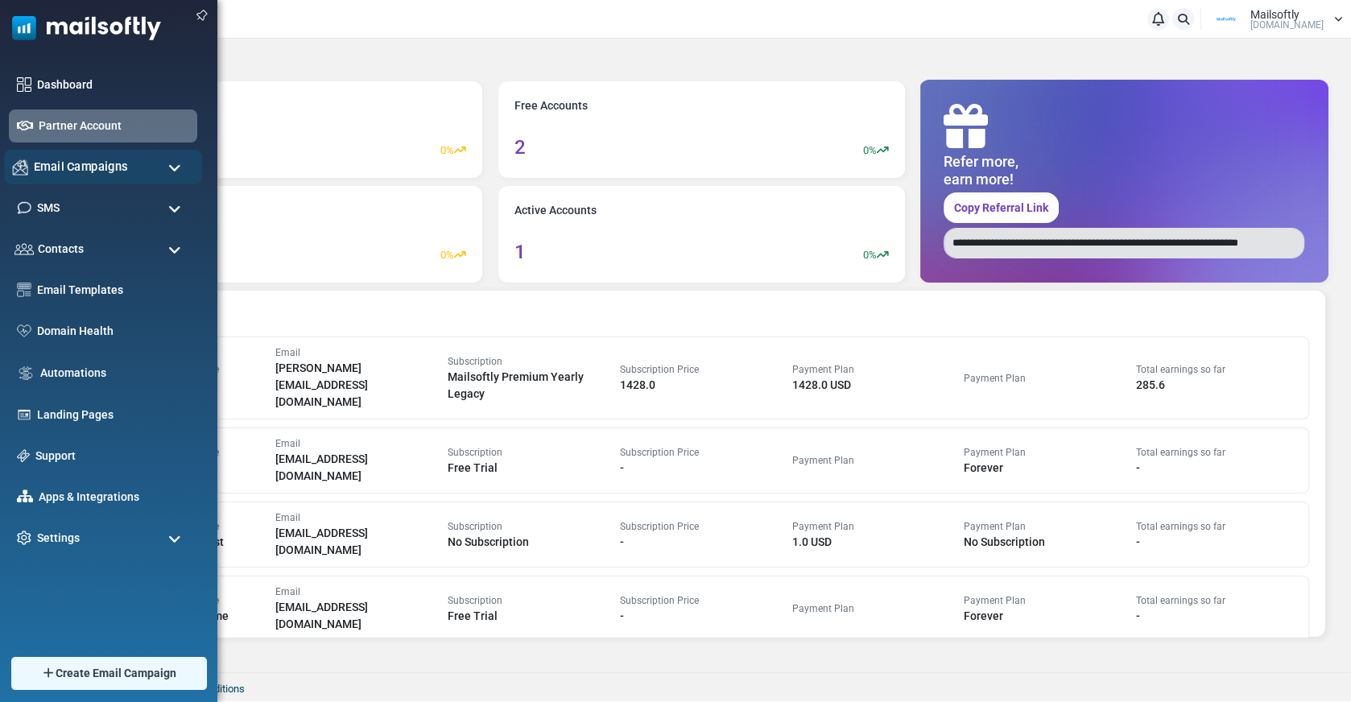
click at [52, 168] on span "Email Campaigns" at bounding box center [81, 167] width 94 height 18
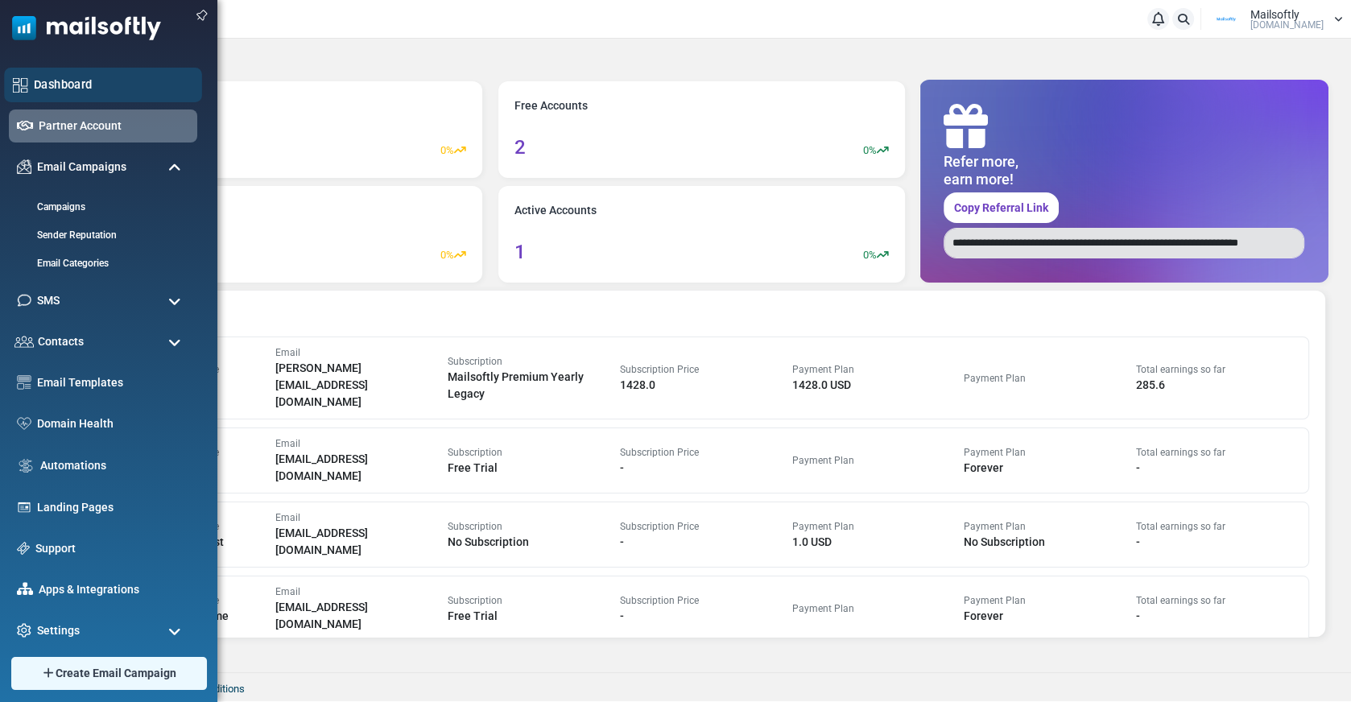
click at [75, 79] on link "Dashboard" at bounding box center [113, 85] width 159 height 18
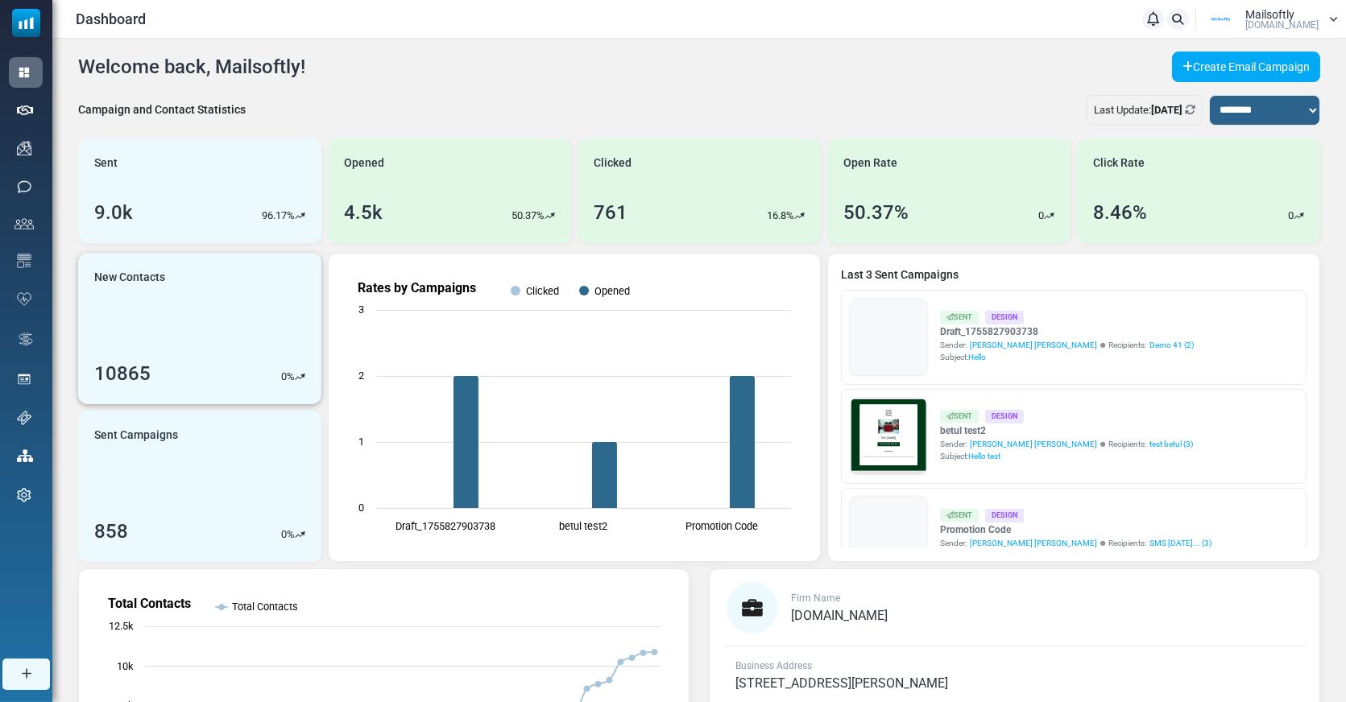
click at [221, 254] on link "New Contacts 10865 0 %" at bounding box center [199, 328] width 243 height 151
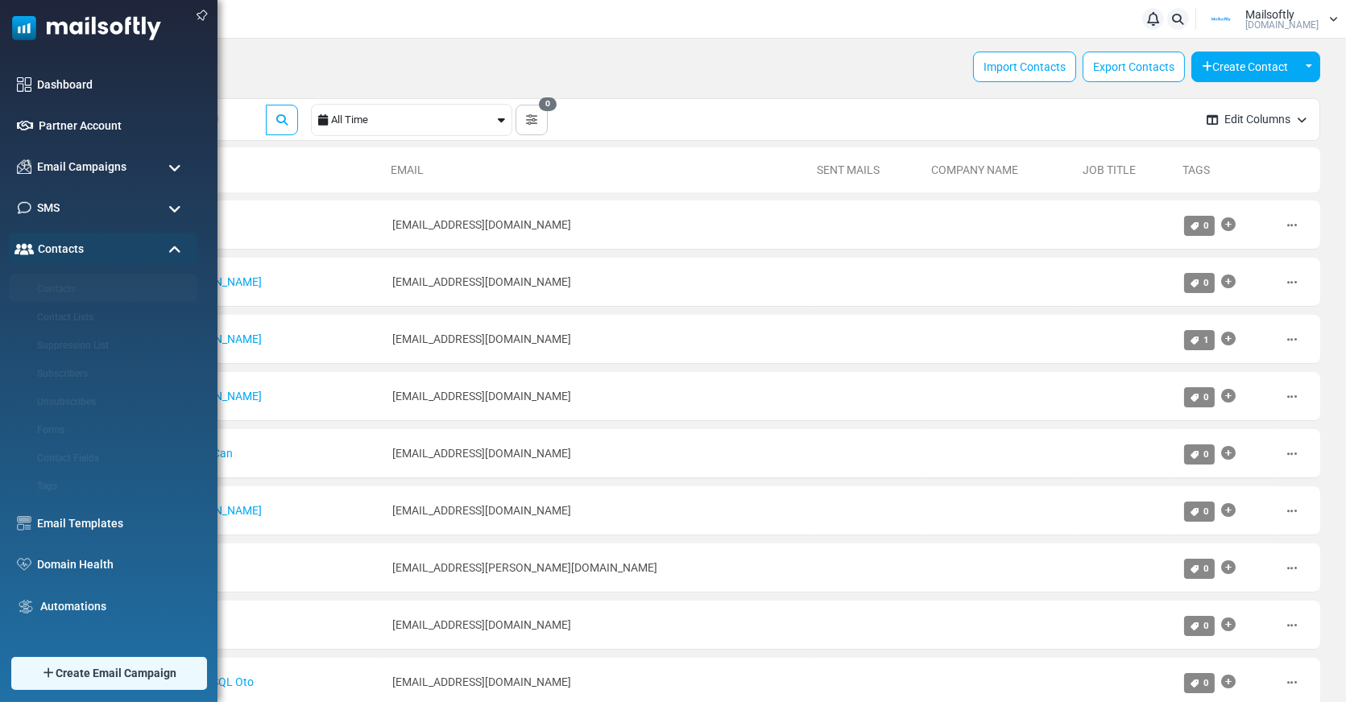
click at [30, 63] on div "Dashboard Partner Account Email Campaigns Campaigns Sender Reputation Email Cat…" at bounding box center [108, 342] width 217 height 589
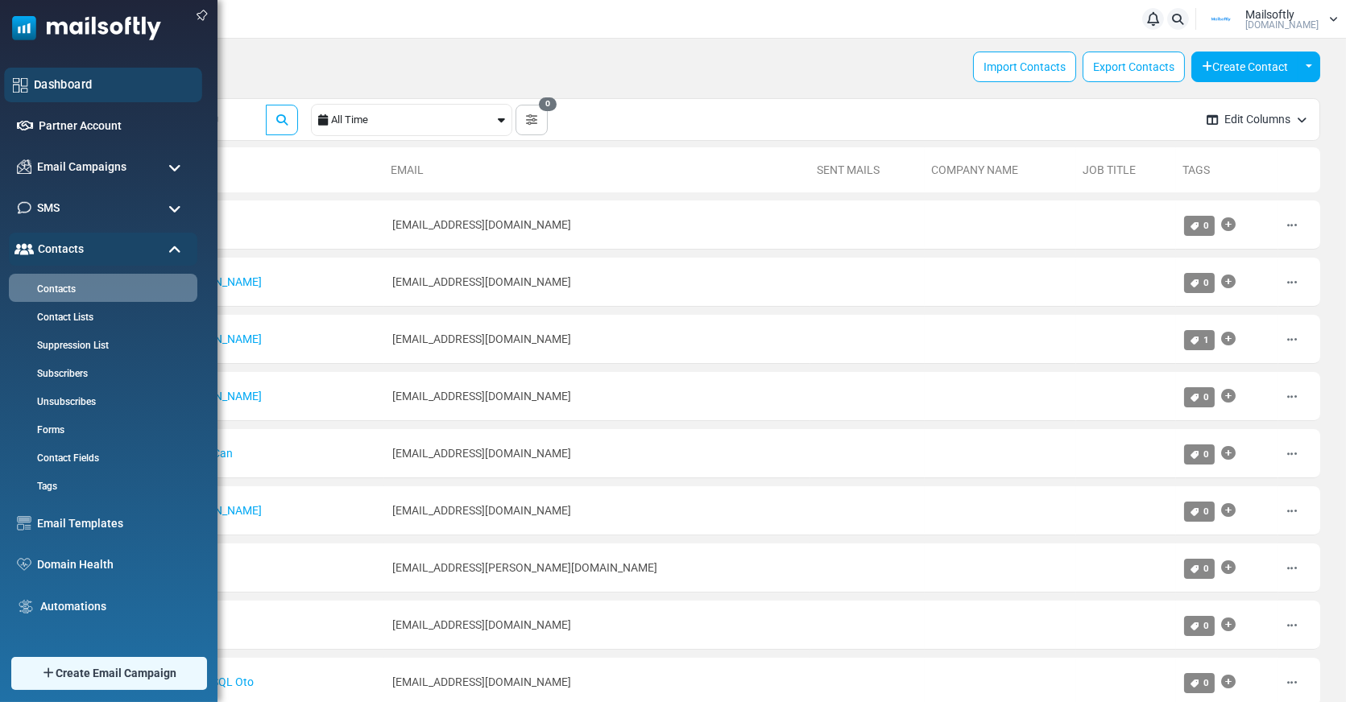
click at [51, 77] on link "Dashboard" at bounding box center [113, 85] width 159 height 18
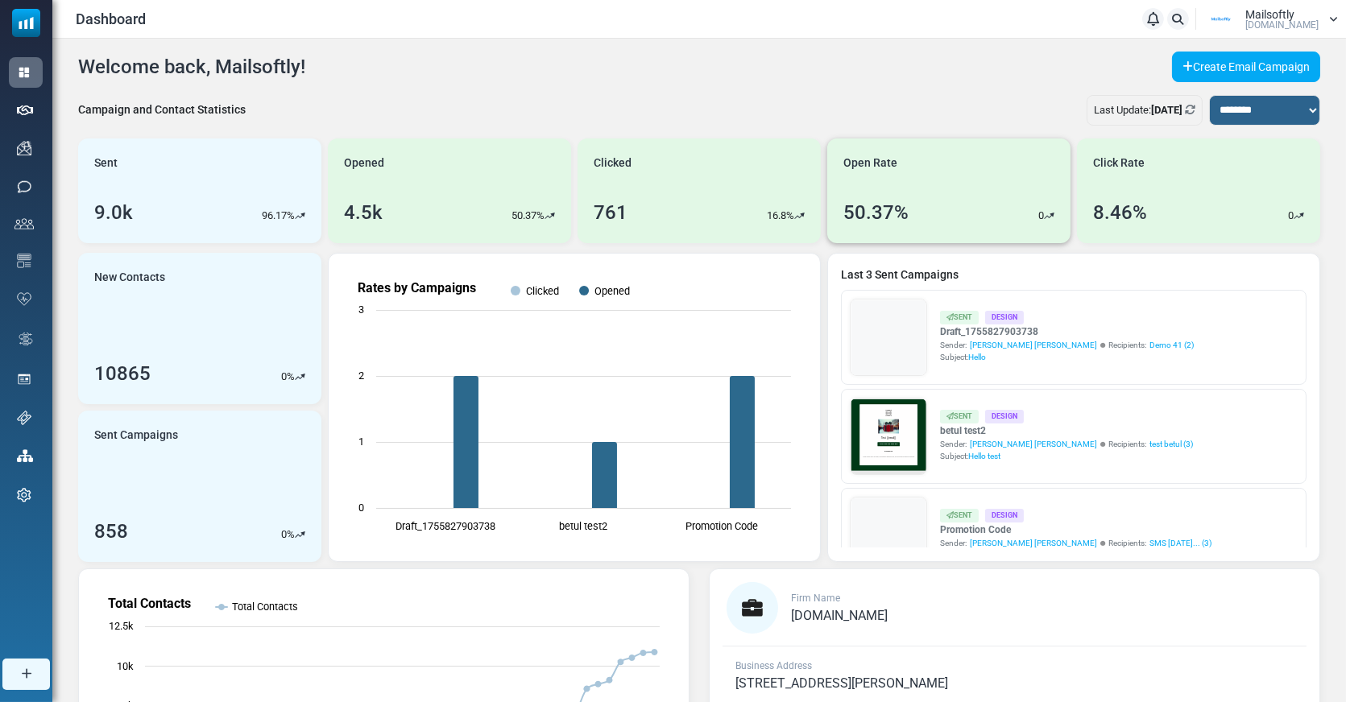
click at [965, 174] on div "Open Rate 50.37% 0" at bounding box center [948, 190] width 243 height 105
click at [1141, 188] on div "Click Rate 8.46% 0" at bounding box center [1198, 190] width 243 height 105
